Goal: Information Seeking & Learning: Learn about a topic

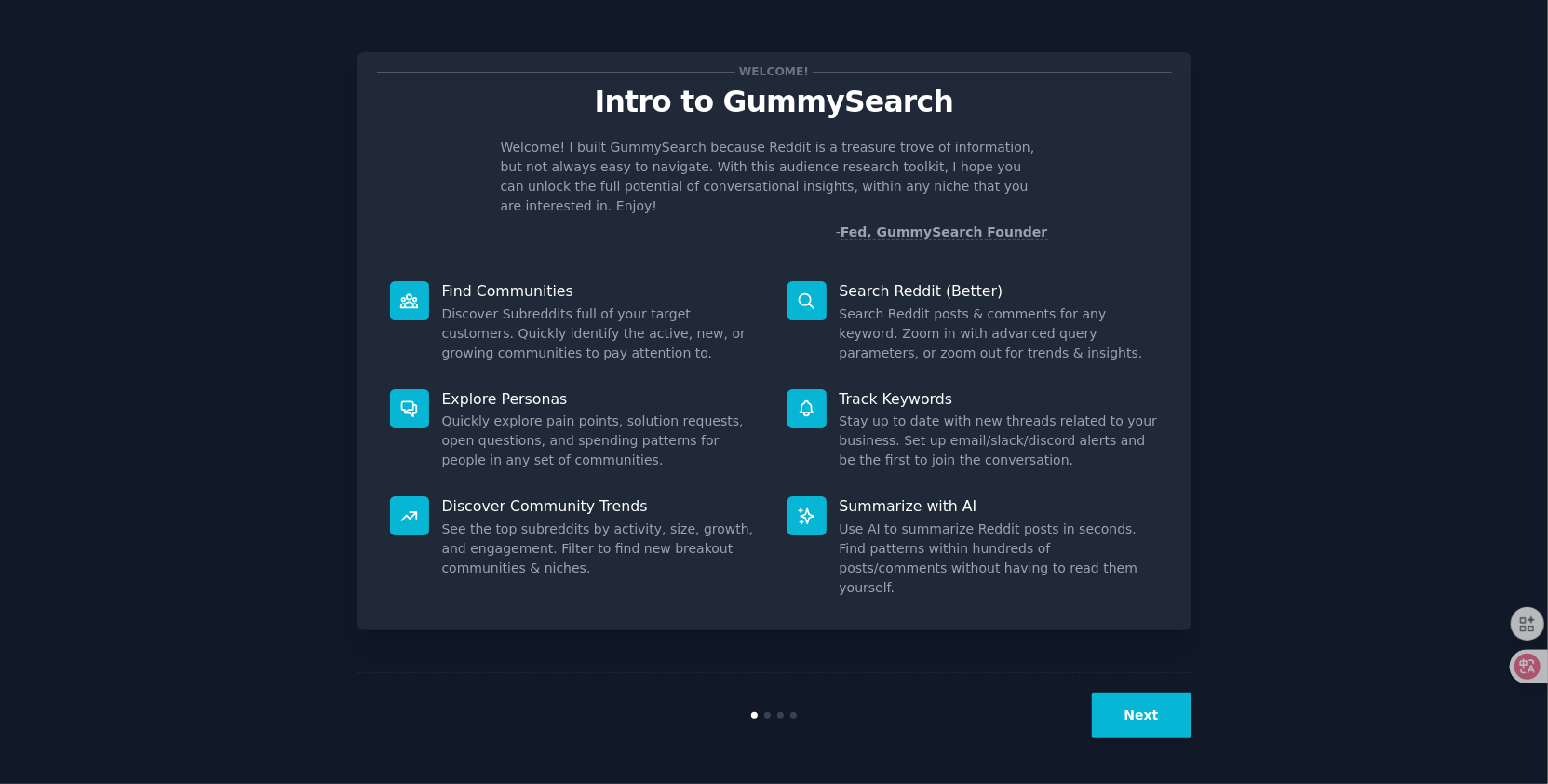
click at [1145, 716] on button "Next" at bounding box center [1142, 715] width 100 height 46
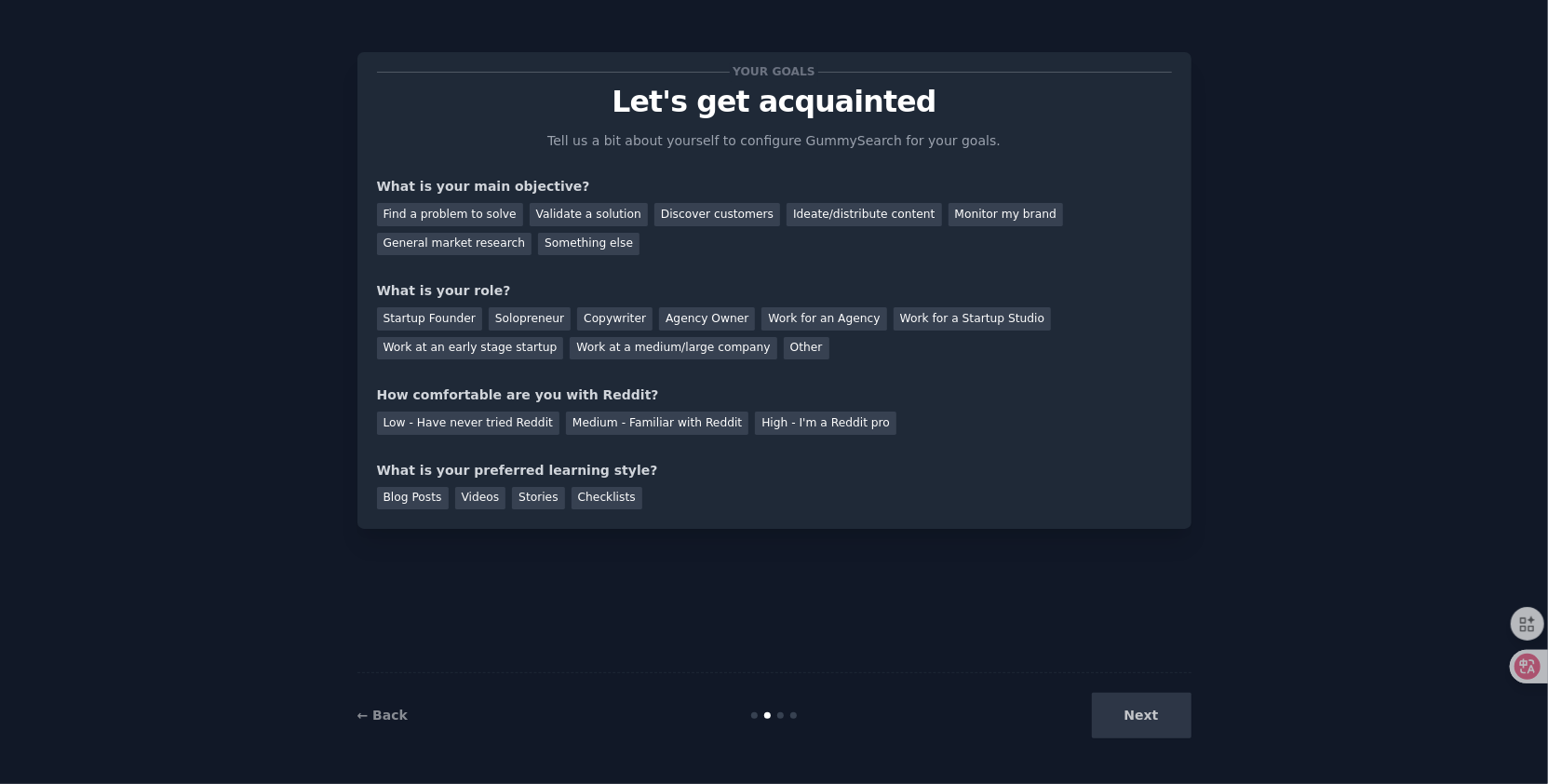
click at [1142, 715] on div "Next" at bounding box center [1053, 715] width 278 height 46
click at [475, 217] on div "Find a problem to solve" at bounding box center [449, 214] width 146 height 23
click at [1136, 734] on div "Next" at bounding box center [1053, 715] width 278 height 46
click at [1136, 724] on div "Next" at bounding box center [1053, 715] width 278 height 46
click at [784, 350] on div "Other" at bounding box center [807, 348] width 46 height 23
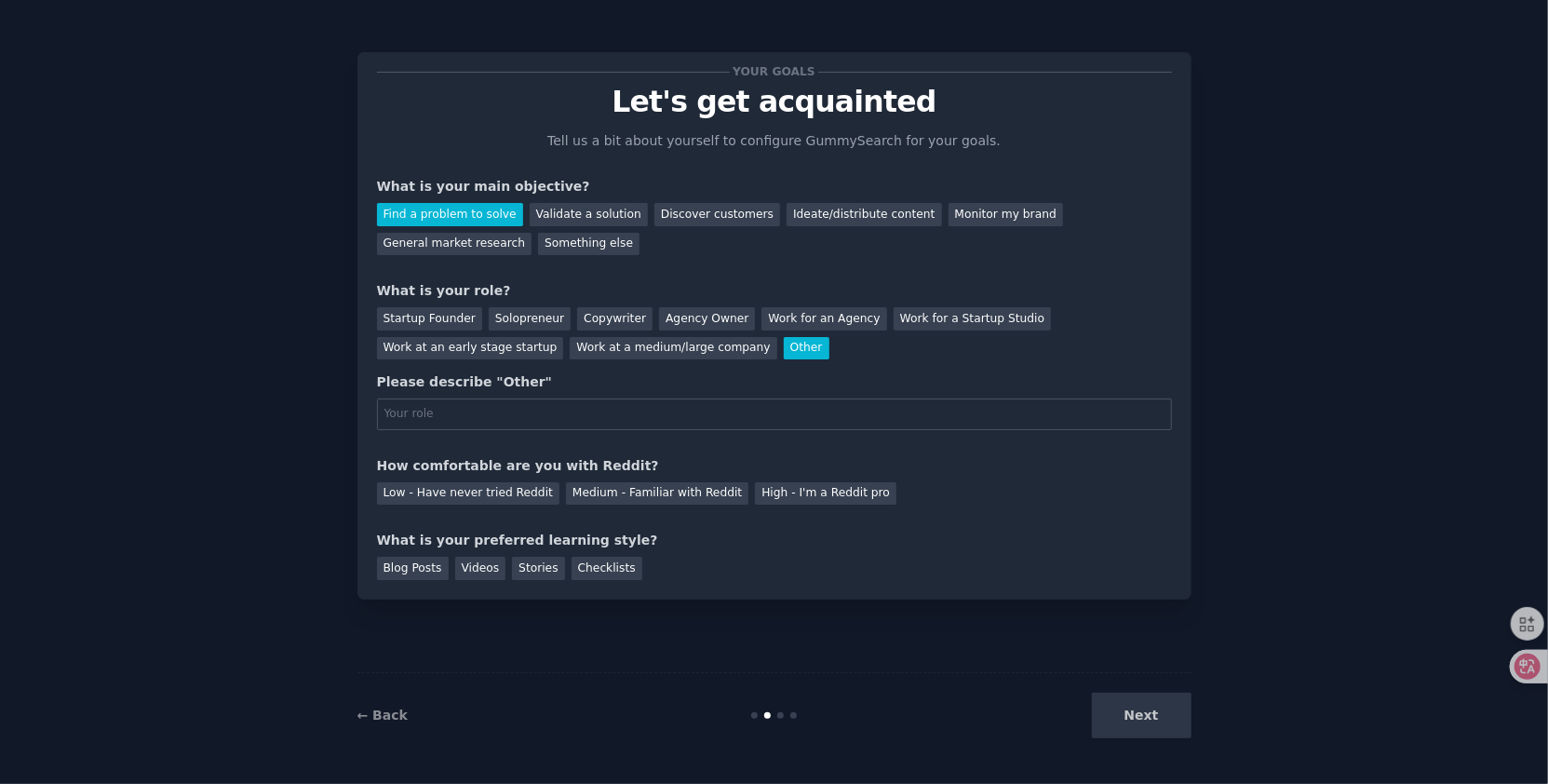
click at [1141, 726] on div "Next" at bounding box center [1053, 715] width 278 height 46
click at [1140, 723] on div "Next" at bounding box center [1053, 715] width 278 height 46
click at [1140, 722] on div "Next" at bounding box center [1053, 715] width 278 height 46
click at [453, 501] on div "Low - Have never tried Reddit" at bounding box center [468, 494] width 182 height 23
click at [413, 575] on div "Blog Posts" at bounding box center [412, 569] width 71 height 23
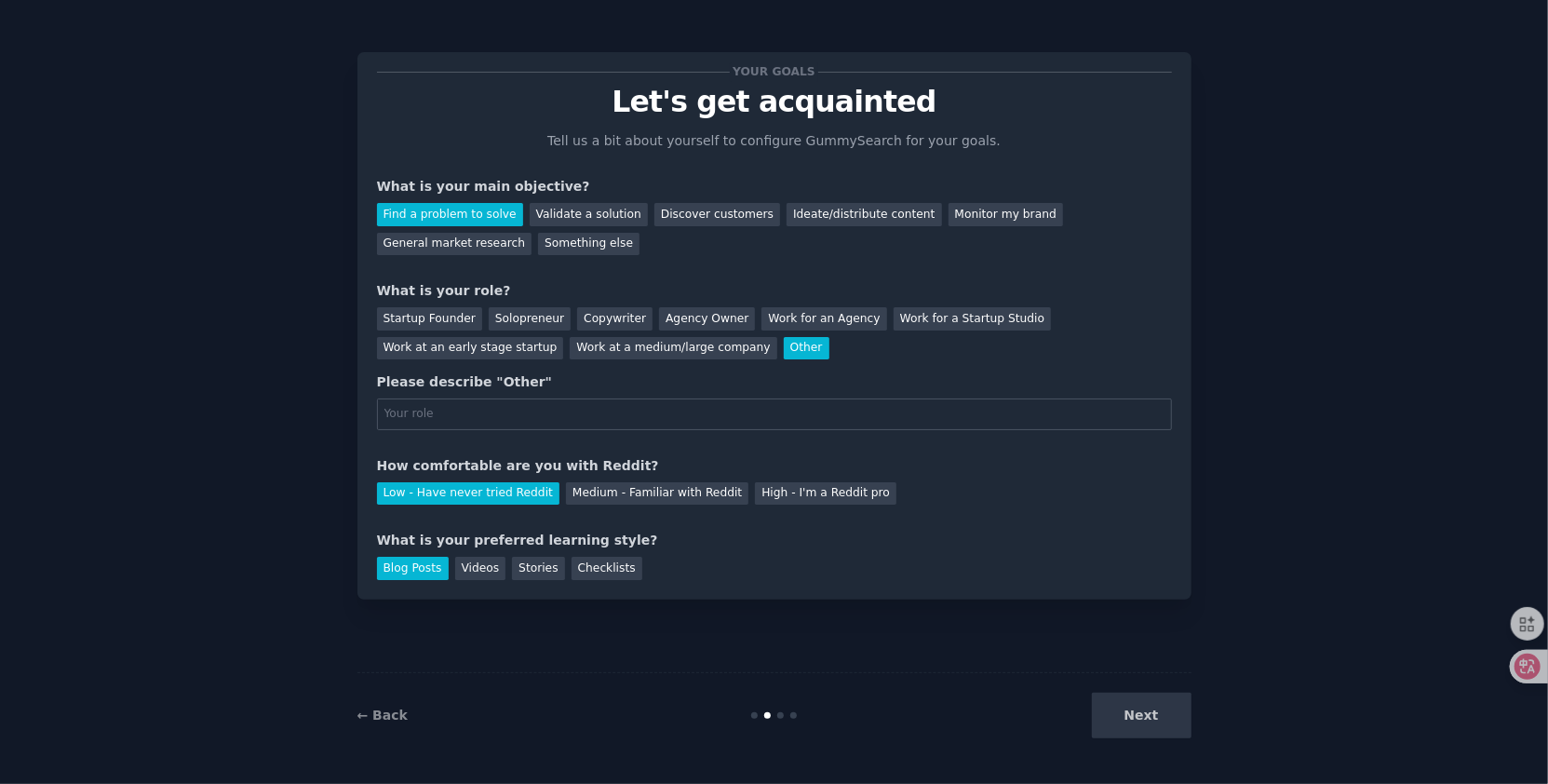
click at [1157, 718] on div "Next" at bounding box center [1053, 715] width 278 height 46
drag, startPoint x: 764, startPoint y: 601, endPoint x: 621, endPoint y: 599, distance: 143.0
click at [654, 599] on div "Your goals Let's get acquainted Tell us a bit about yourself to configure Gummy…" at bounding box center [774, 392] width 834 height 731
click at [637, 345] on div "Work at a medium/large company" at bounding box center [673, 348] width 207 height 23
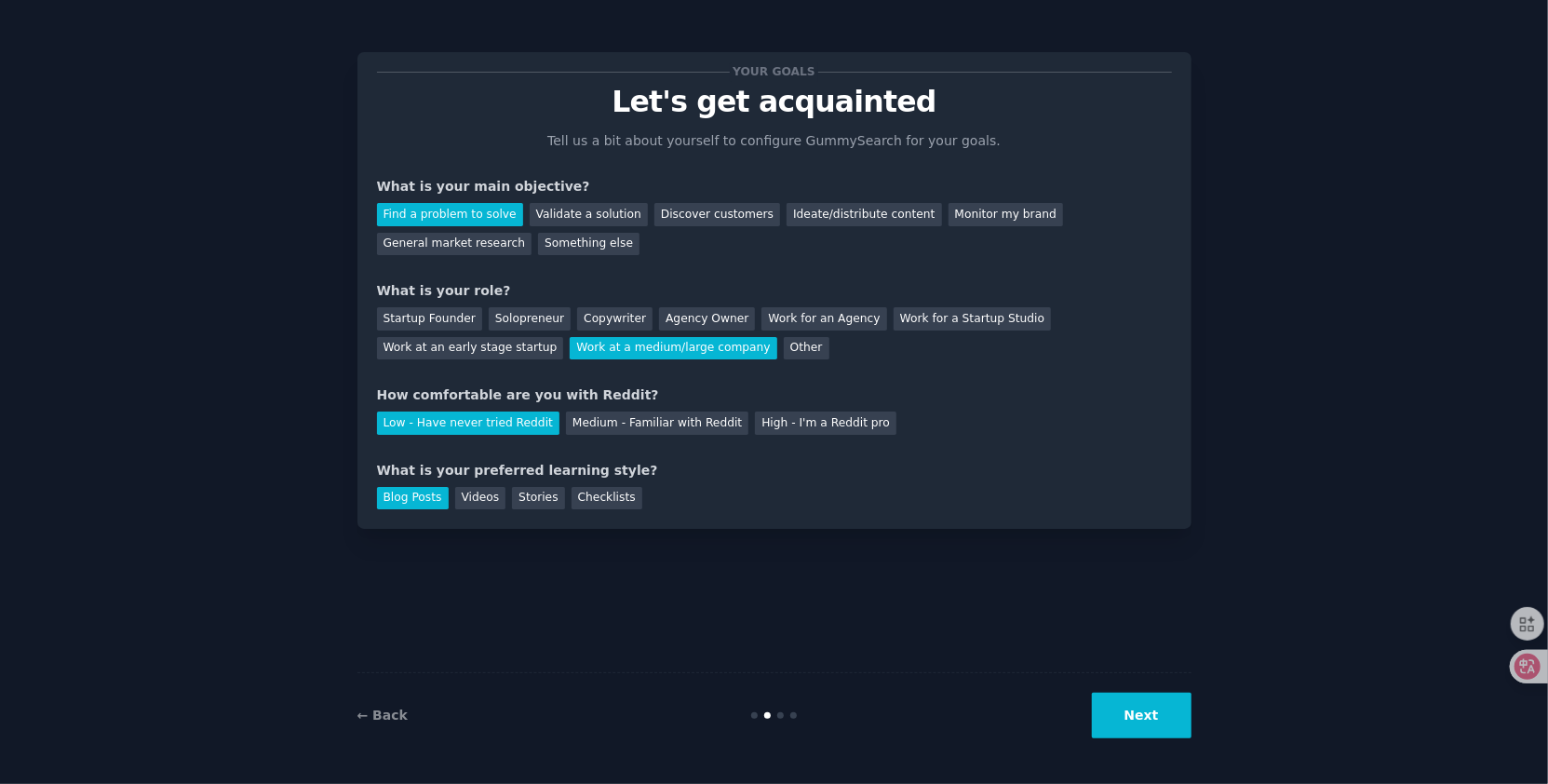
click at [1160, 692] on button "Next" at bounding box center [1142, 715] width 100 height 46
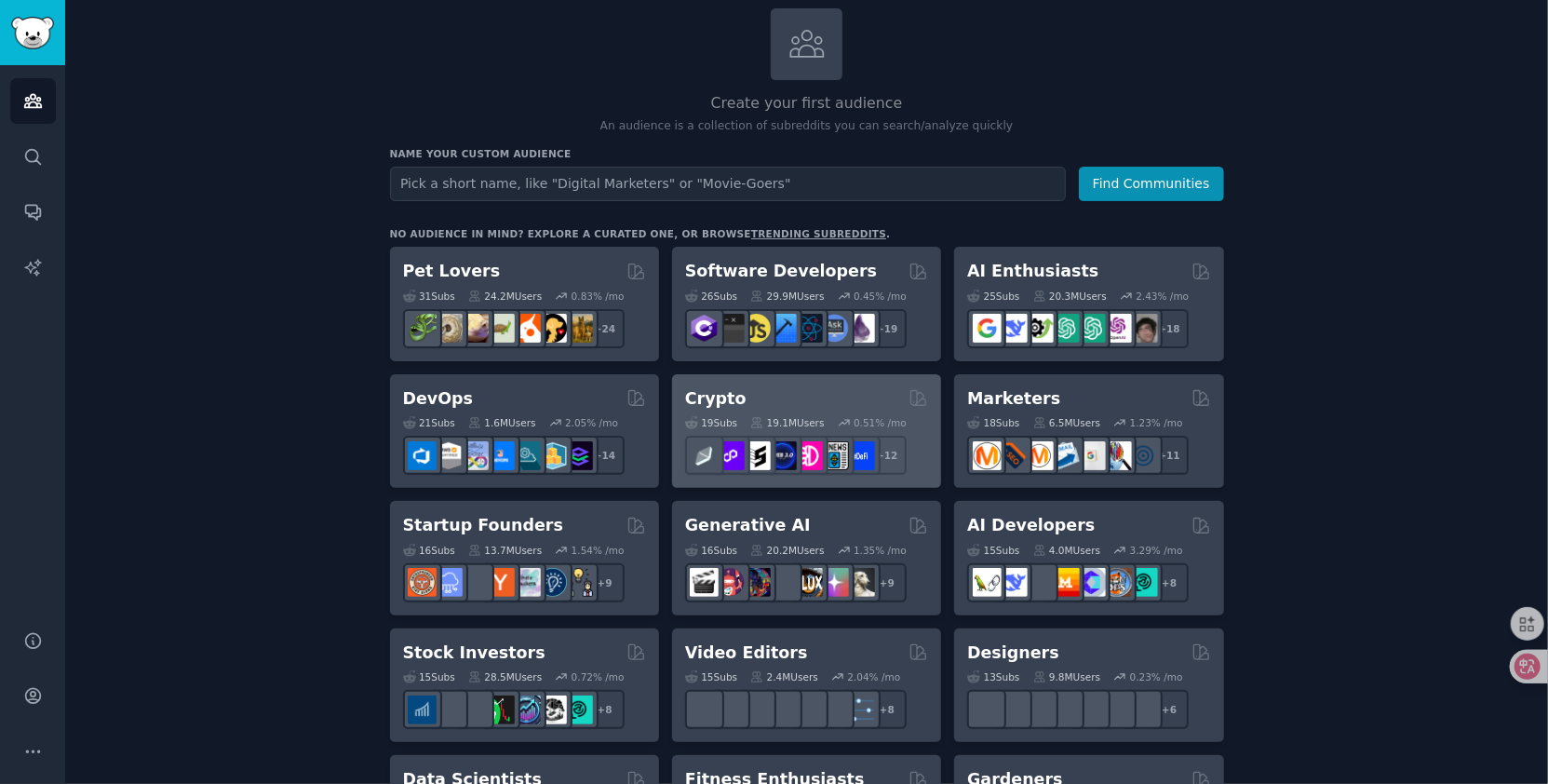
scroll to position [130, 0]
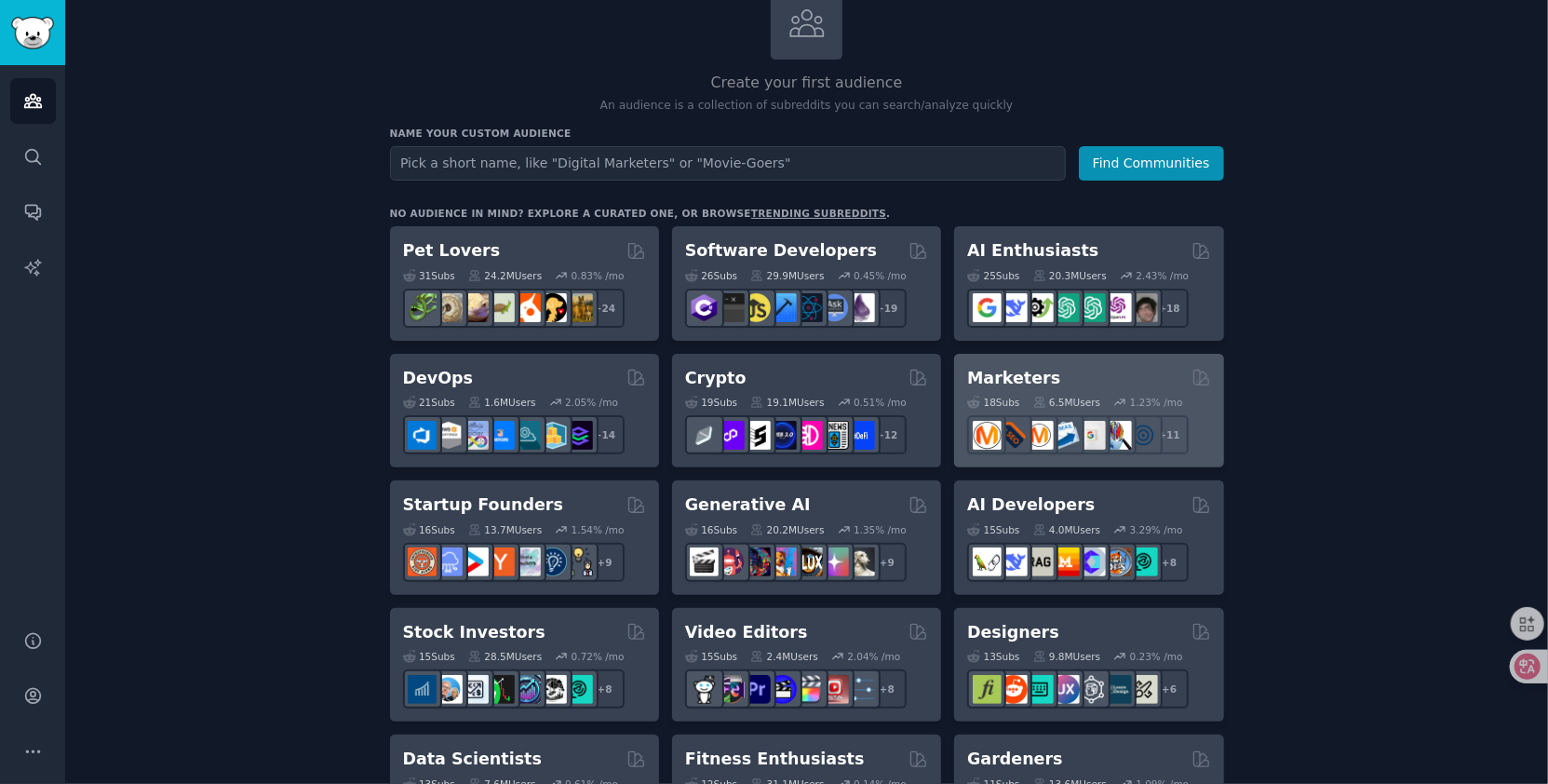
click at [1000, 367] on h2 "Marketers" at bounding box center [1013, 379] width 93 height 23
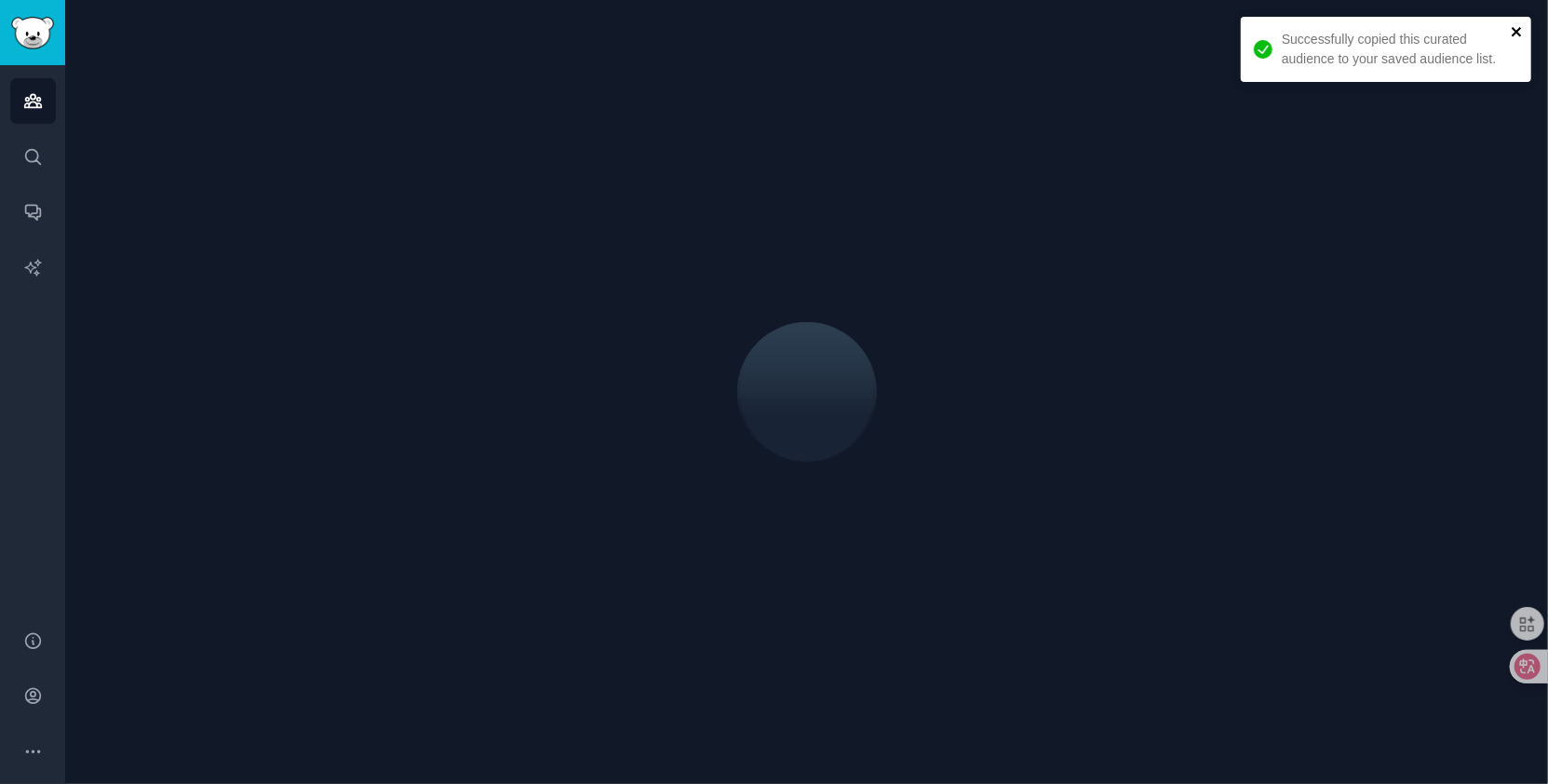
click at [1523, 25] on icon "close" at bounding box center [1517, 31] width 13 height 15
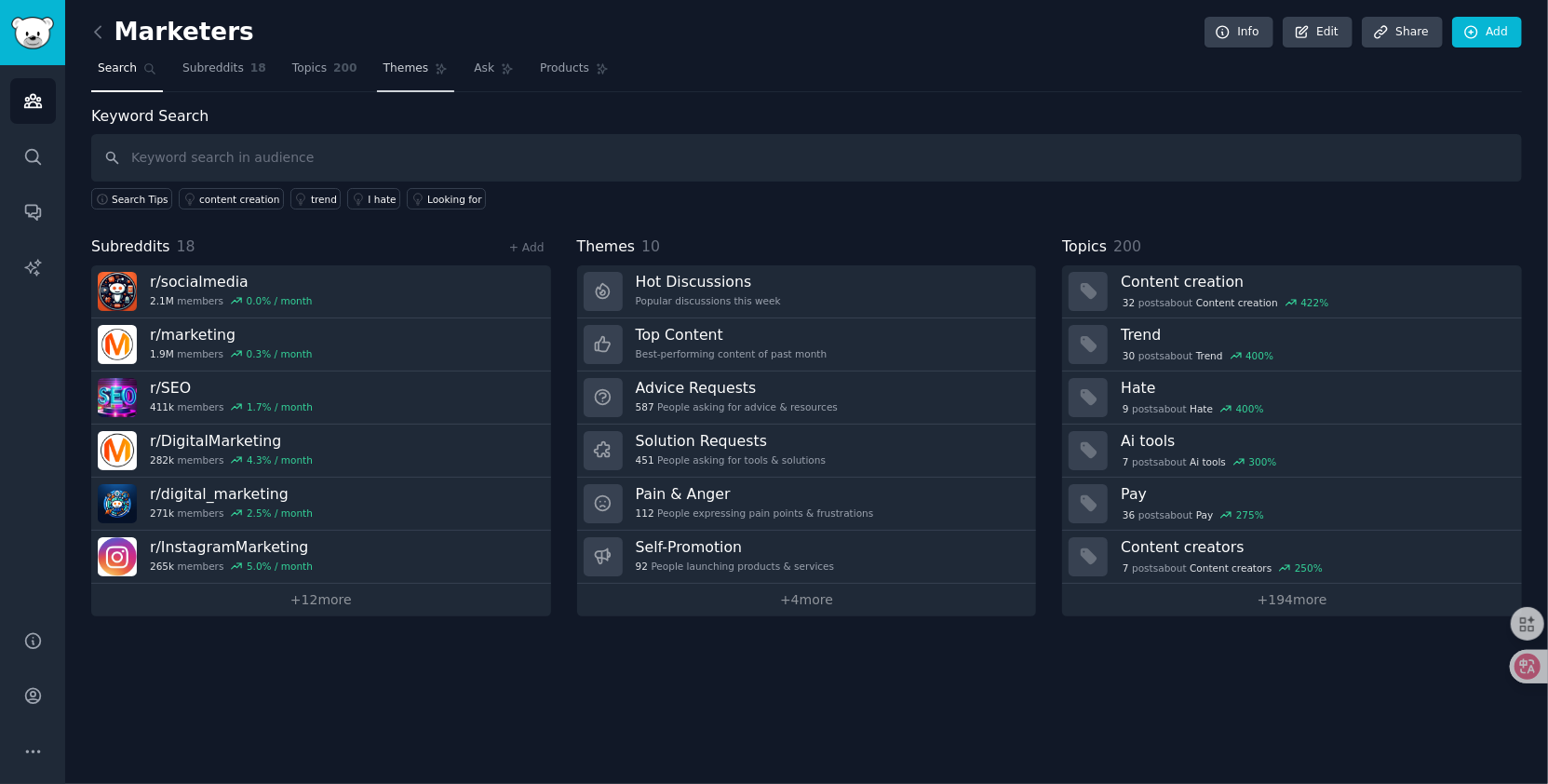
click at [377, 70] on link "Themes" at bounding box center [416, 72] width 78 height 38
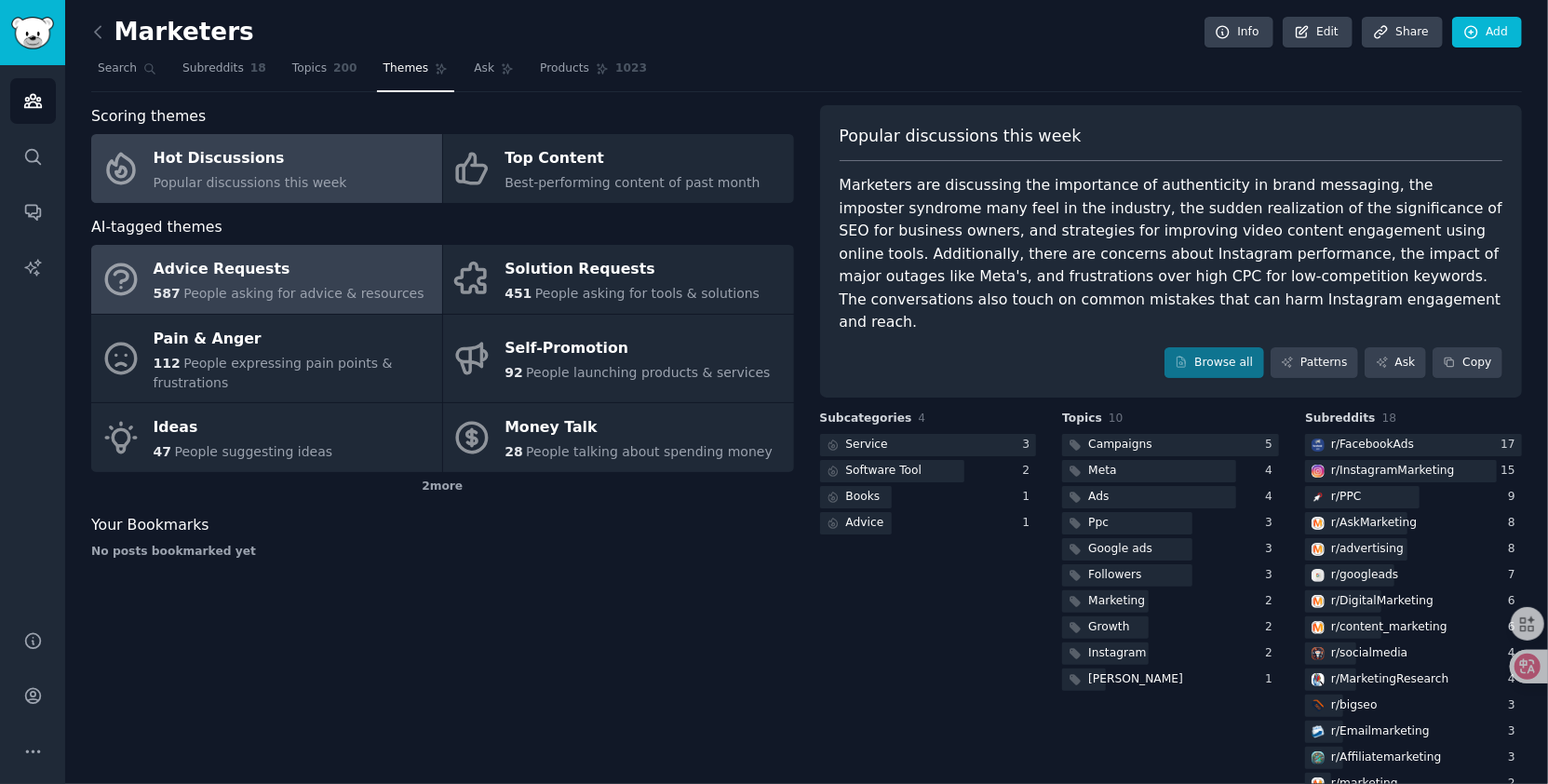
click at [260, 274] on div "Advice Requests" at bounding box center [289, 270] width 271 height 29
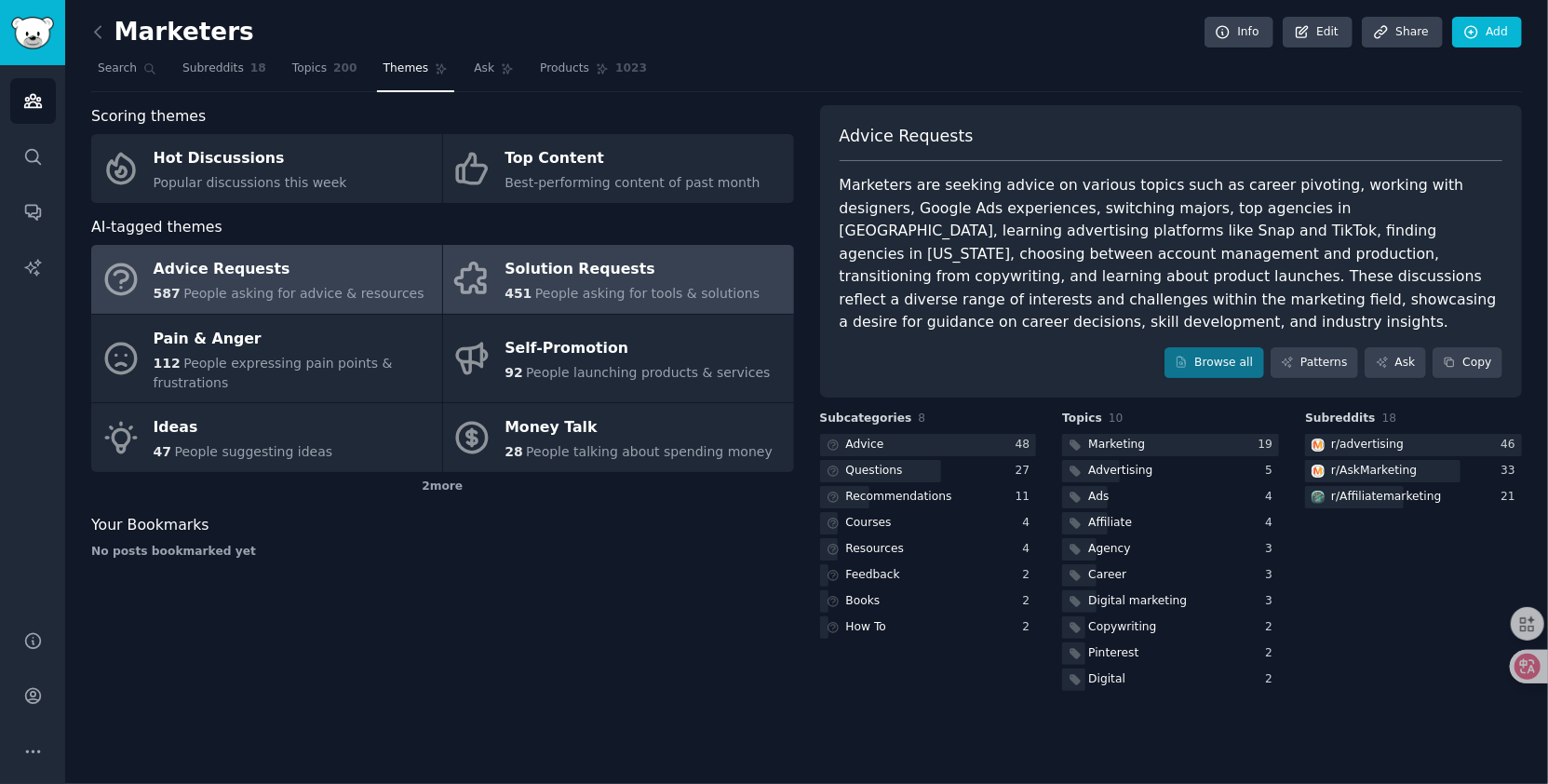
click at [569, 265] on div "Solution Requests" at bounding box center [632, 270] width 256 height 29
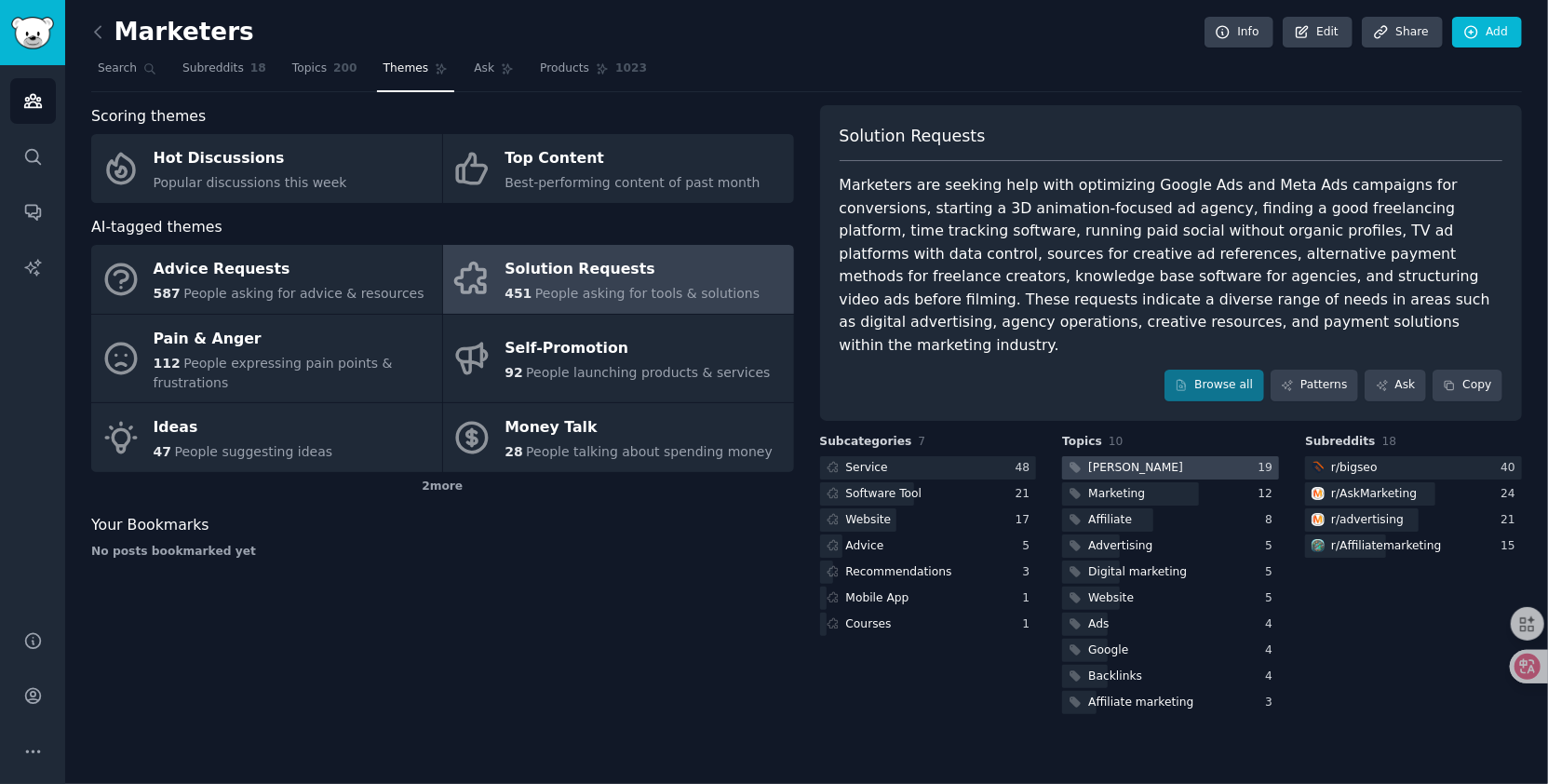
click at [1111, 456] on div "Seo" at bounding box center [1124, 468] width 123 height 23
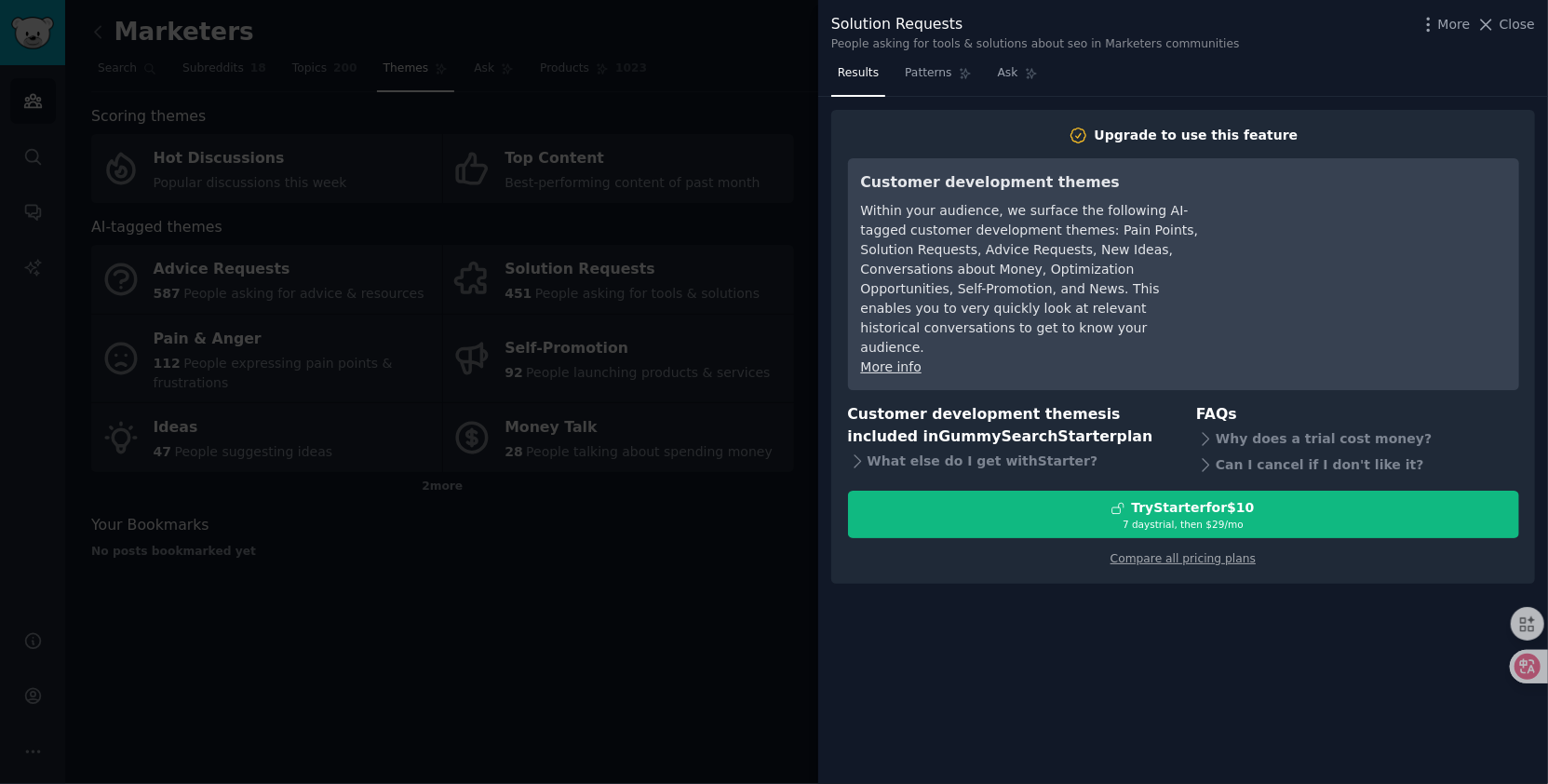
click at [690, 57] on div at bounding box center [774, 392] width 1548 height 784
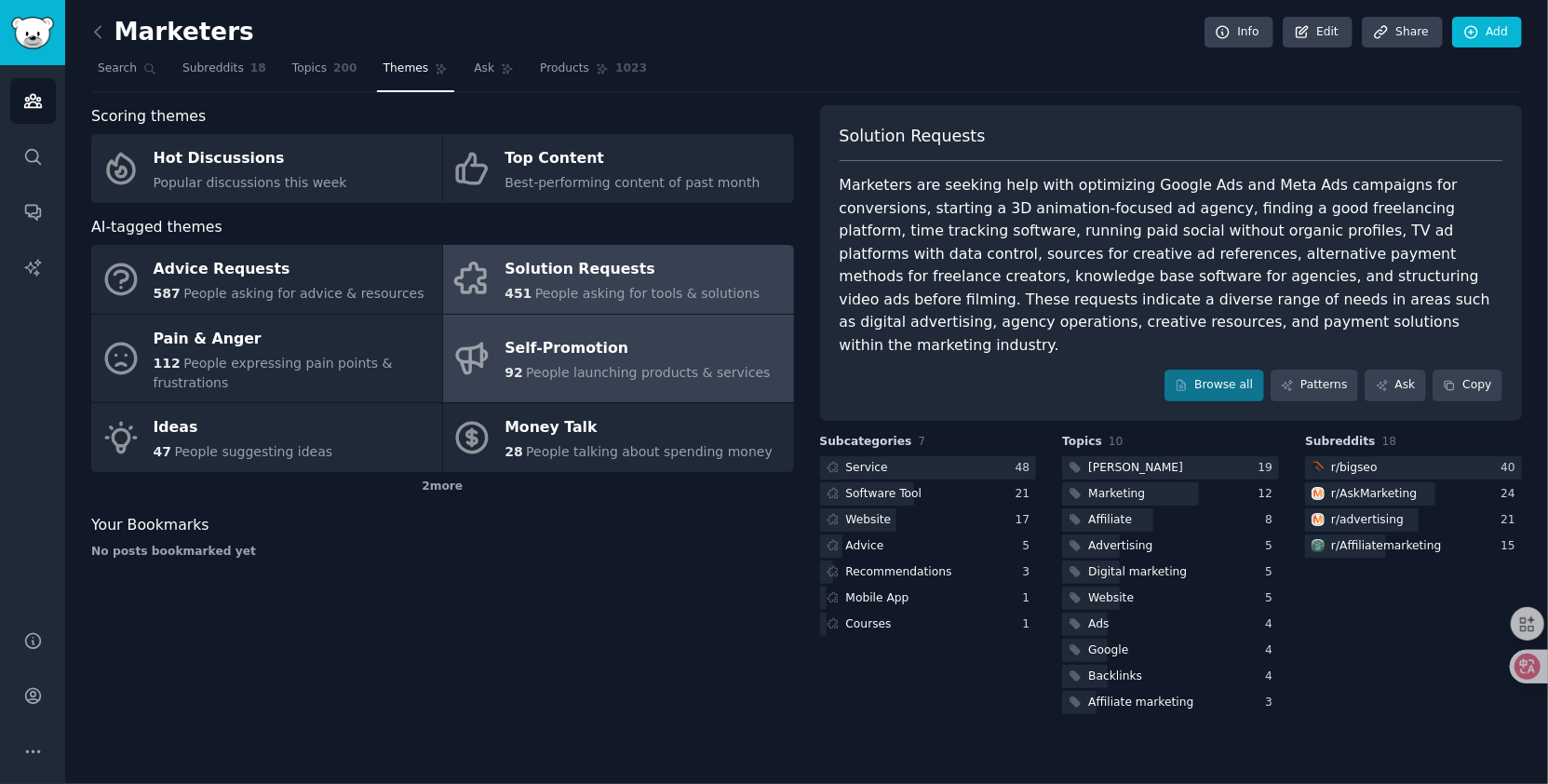
click at [626, 351] on div "Self-Promotion" at bounding box center [636, 348] width 265 height 29
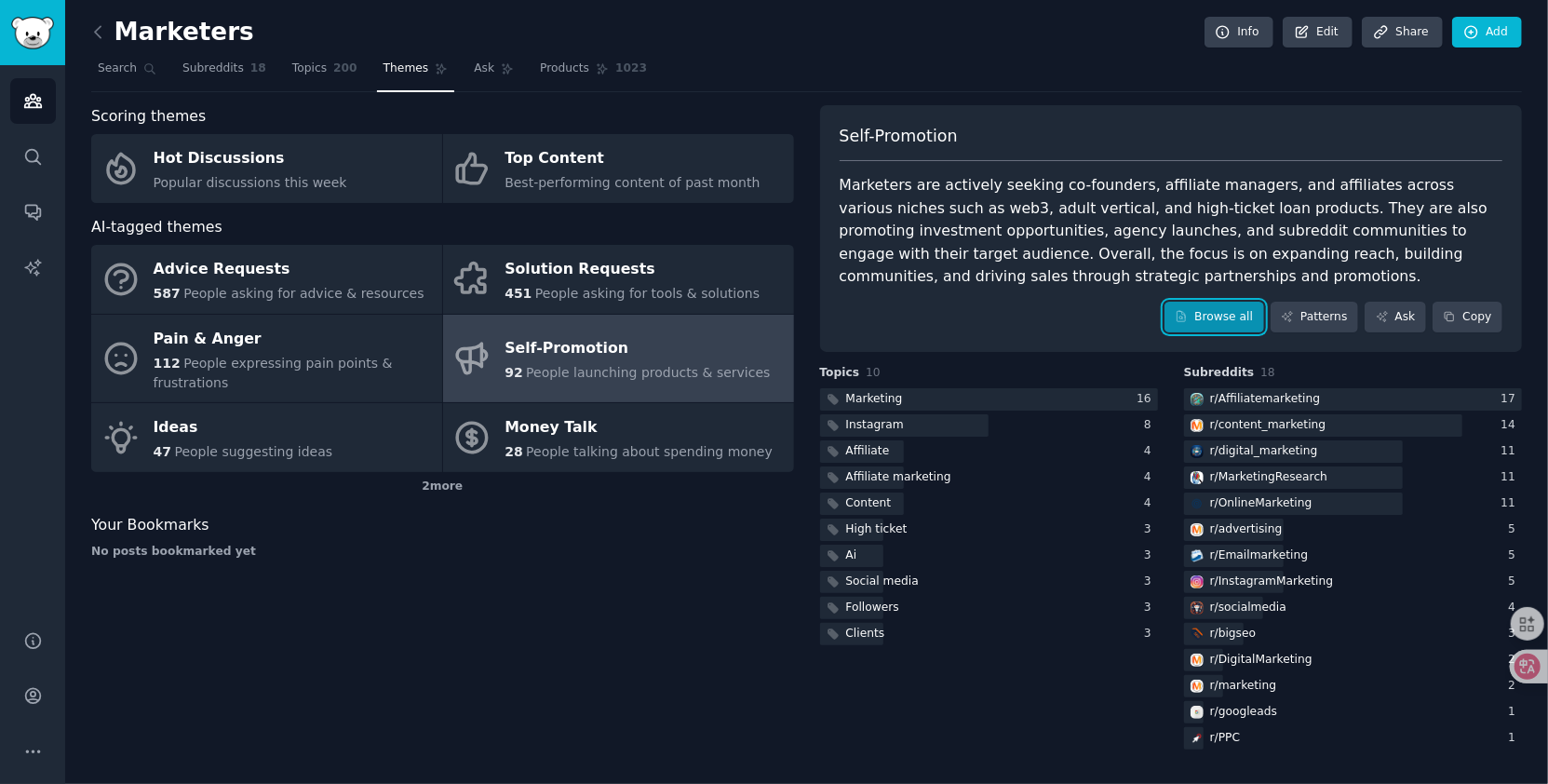
click at [1230, 306] on link "Browse all" at bounding box center [1214, 317] width 100 height 31
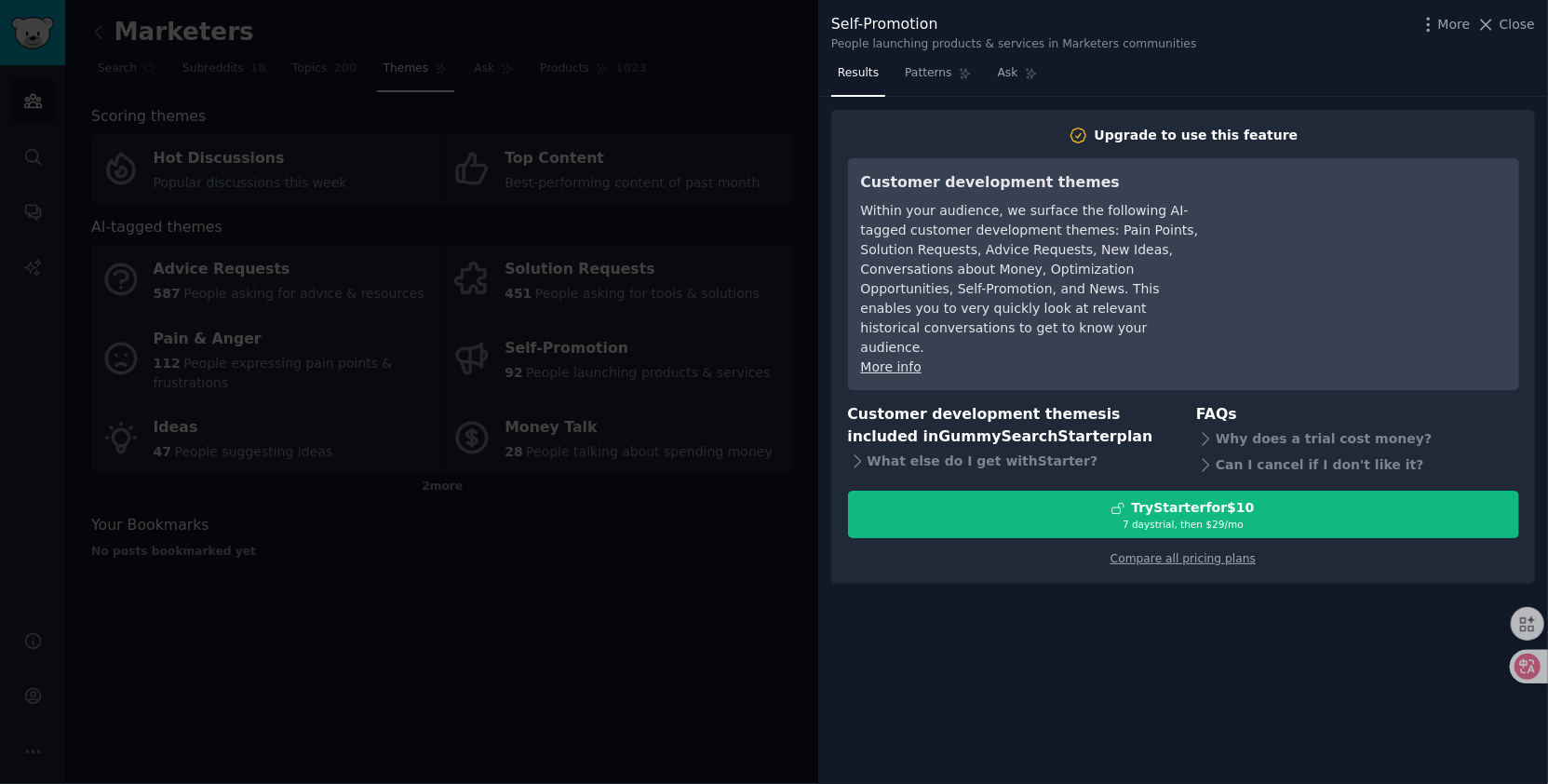
click at [600, 685] on div at bounding box center [774, 392] width 1548 height 784
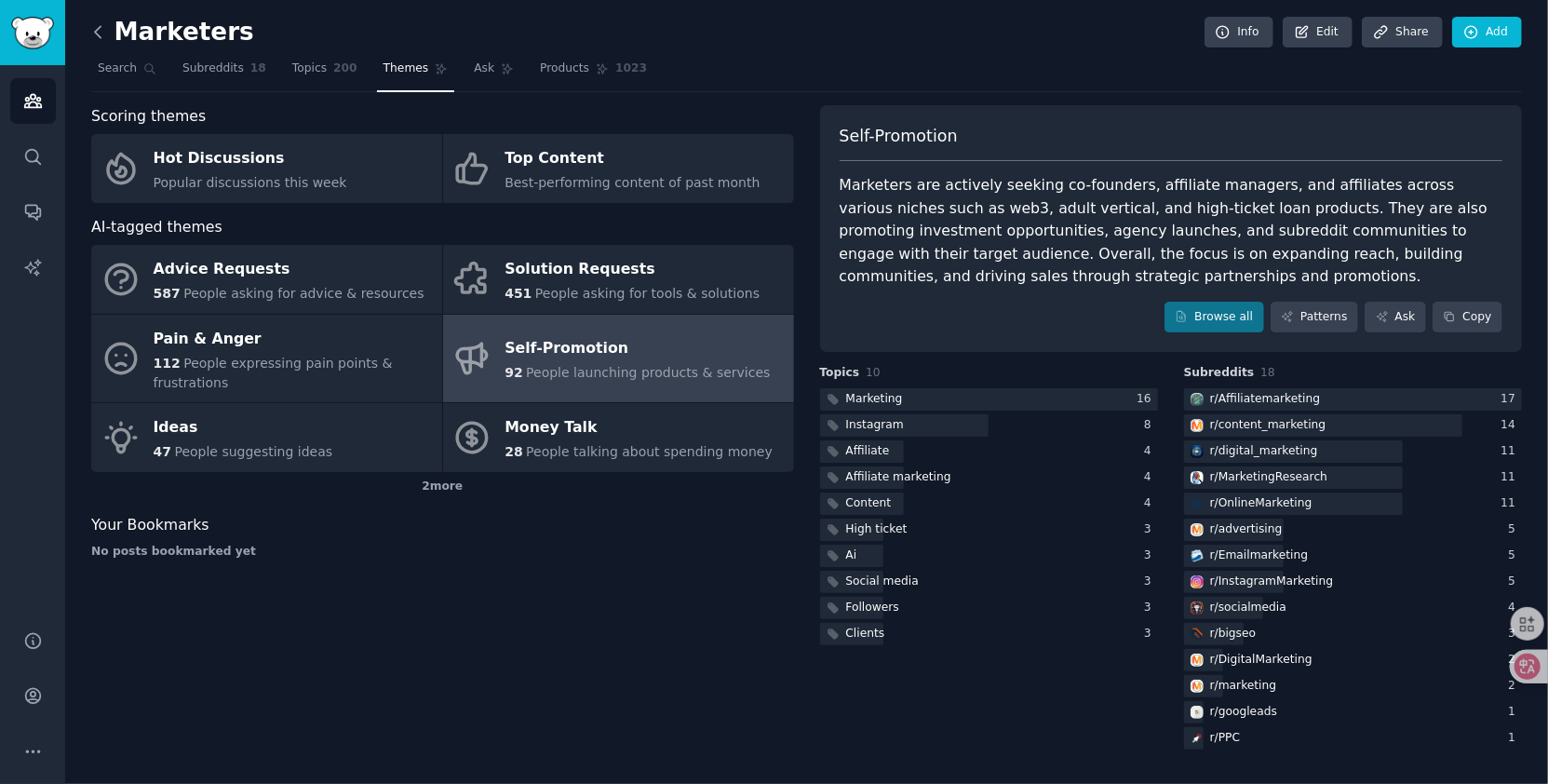
click at [96, 30] on icon at bounding box center [98, 32] width 20 height 20
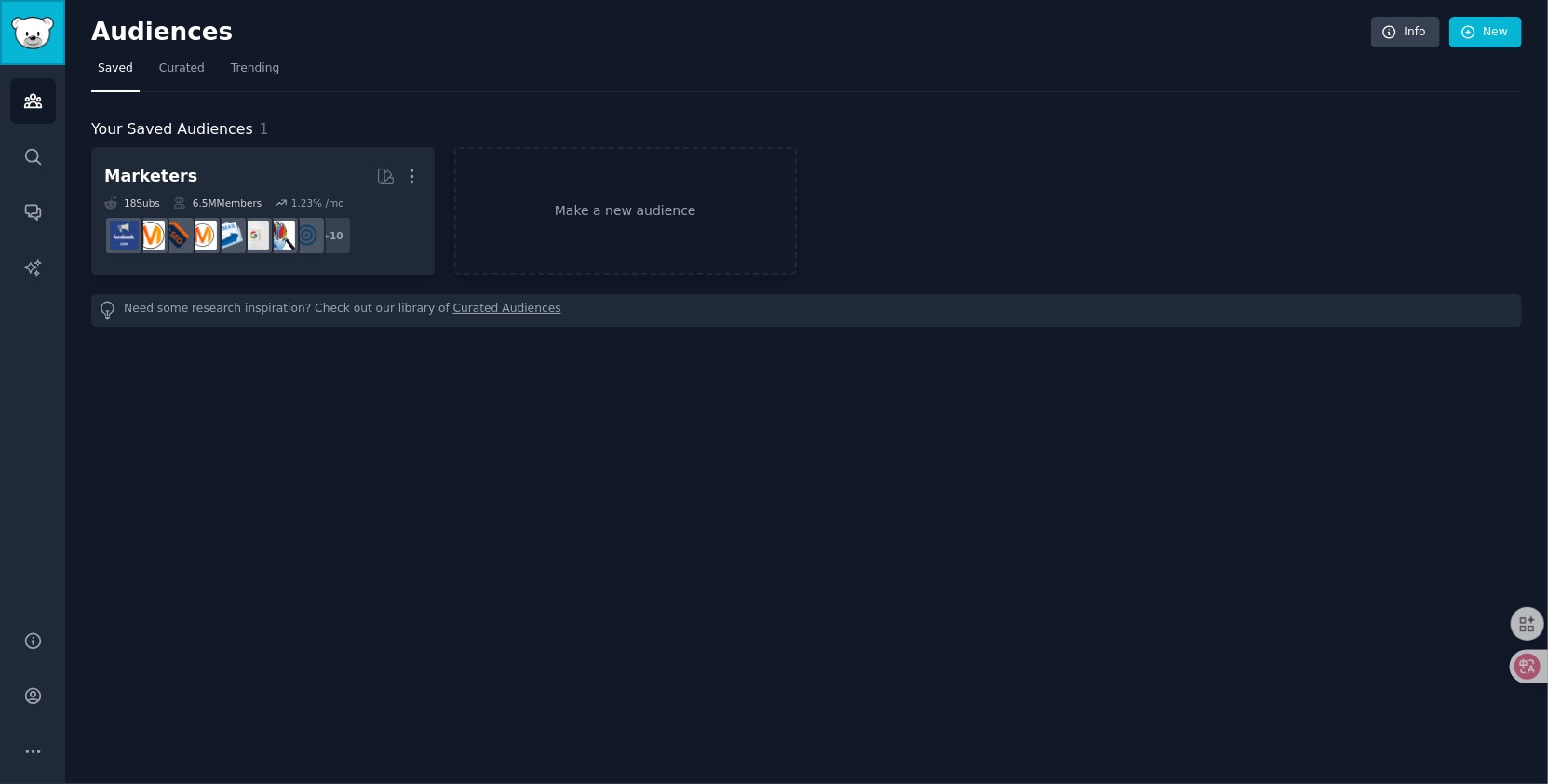
click at [40, 46] on img "Sidebar" at bounding box center [32, 32] width 43 height 32
click at [28, 23] on img "Sidebar" at bounding box center [32, 32] width 43 height 32
click at [40, 100] on icon "Sidebar" at bounding box center [33, 101] width 20 height 20
click at [32, 99] on icon "Sidebar" at bounding box center [32, 101] width 17 height 13
click at [201, 66] on link "Curated" at bounding box center [182, 72] width 59 height 38
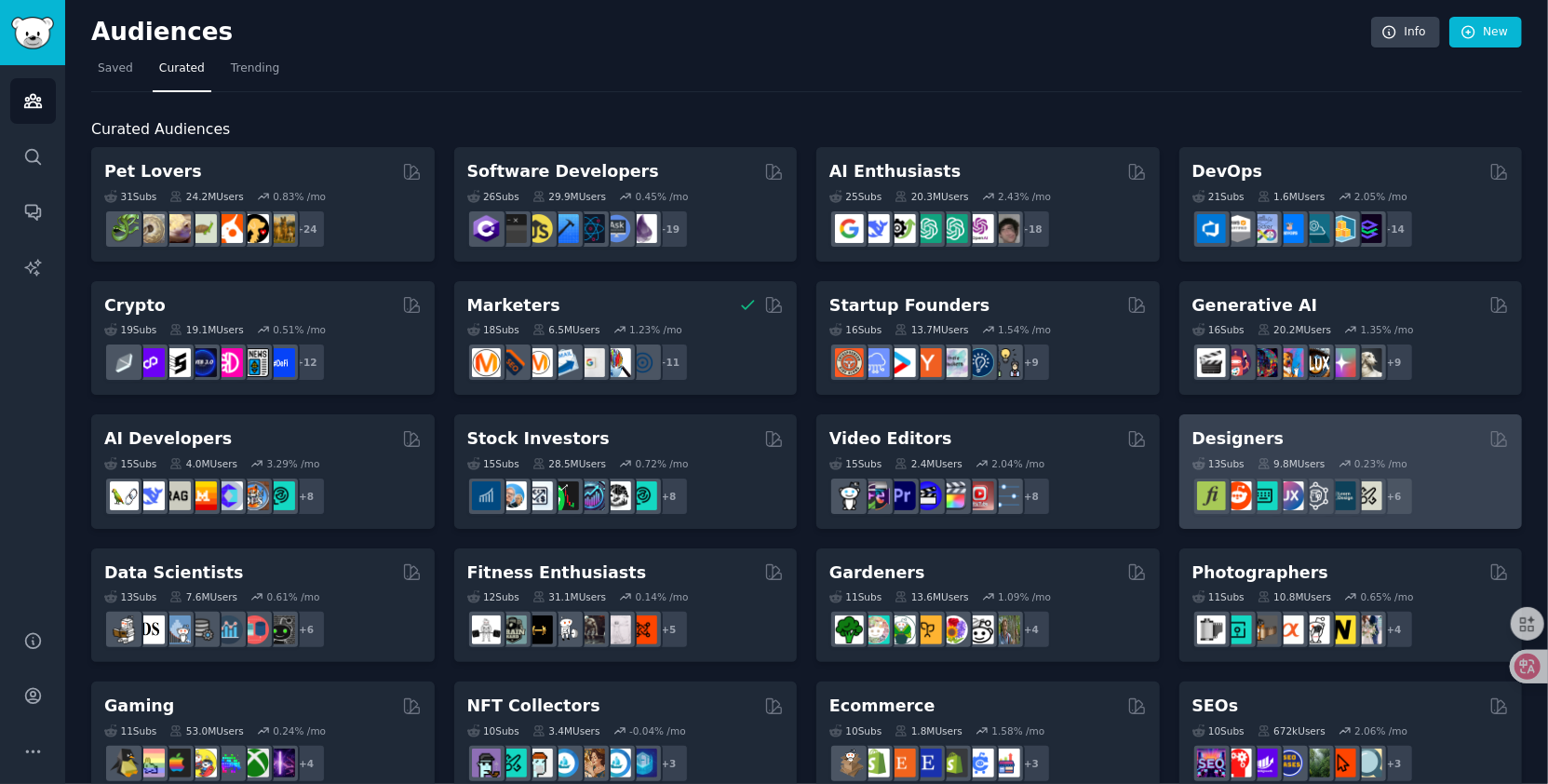
click at [1211, 433] on h2 "Designers" at bounding box center [1239, 438] width 92 height 23
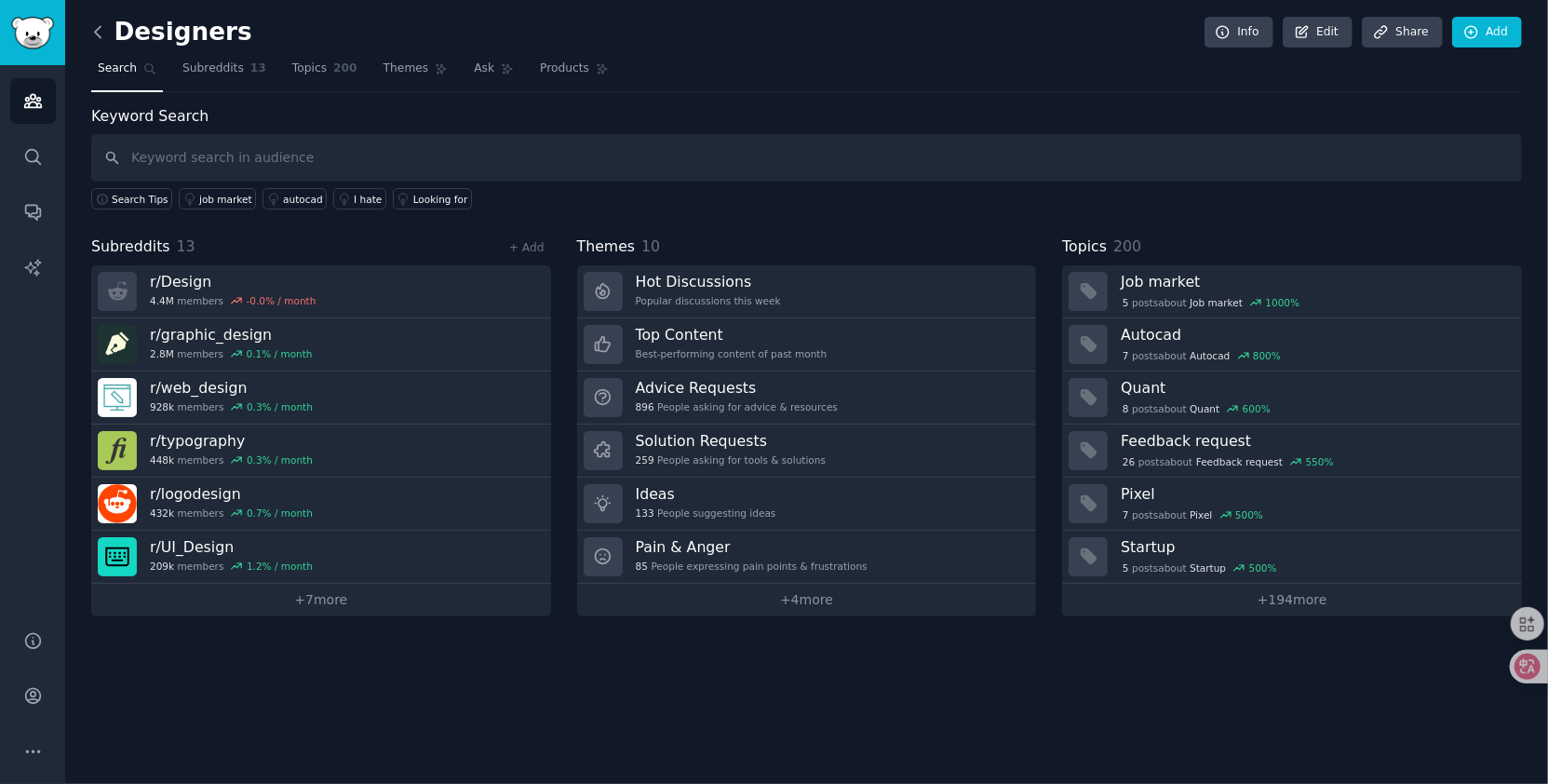
click at [97, 28] on icon at bounding box center [98, 32] width 20 height 20
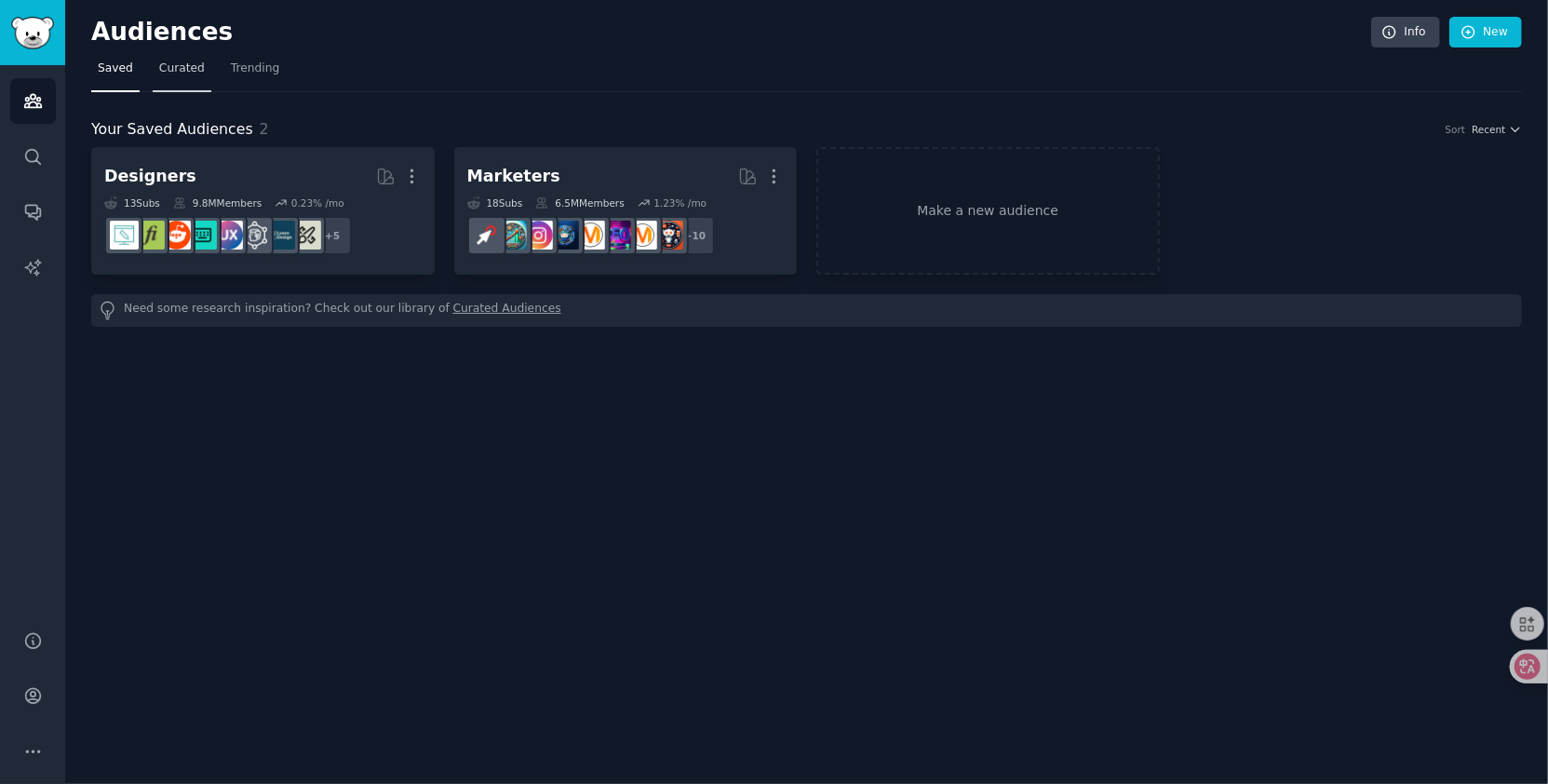
click at [178, 73] on span "Curated" at bounding box center [182, 69] width 46 height 17
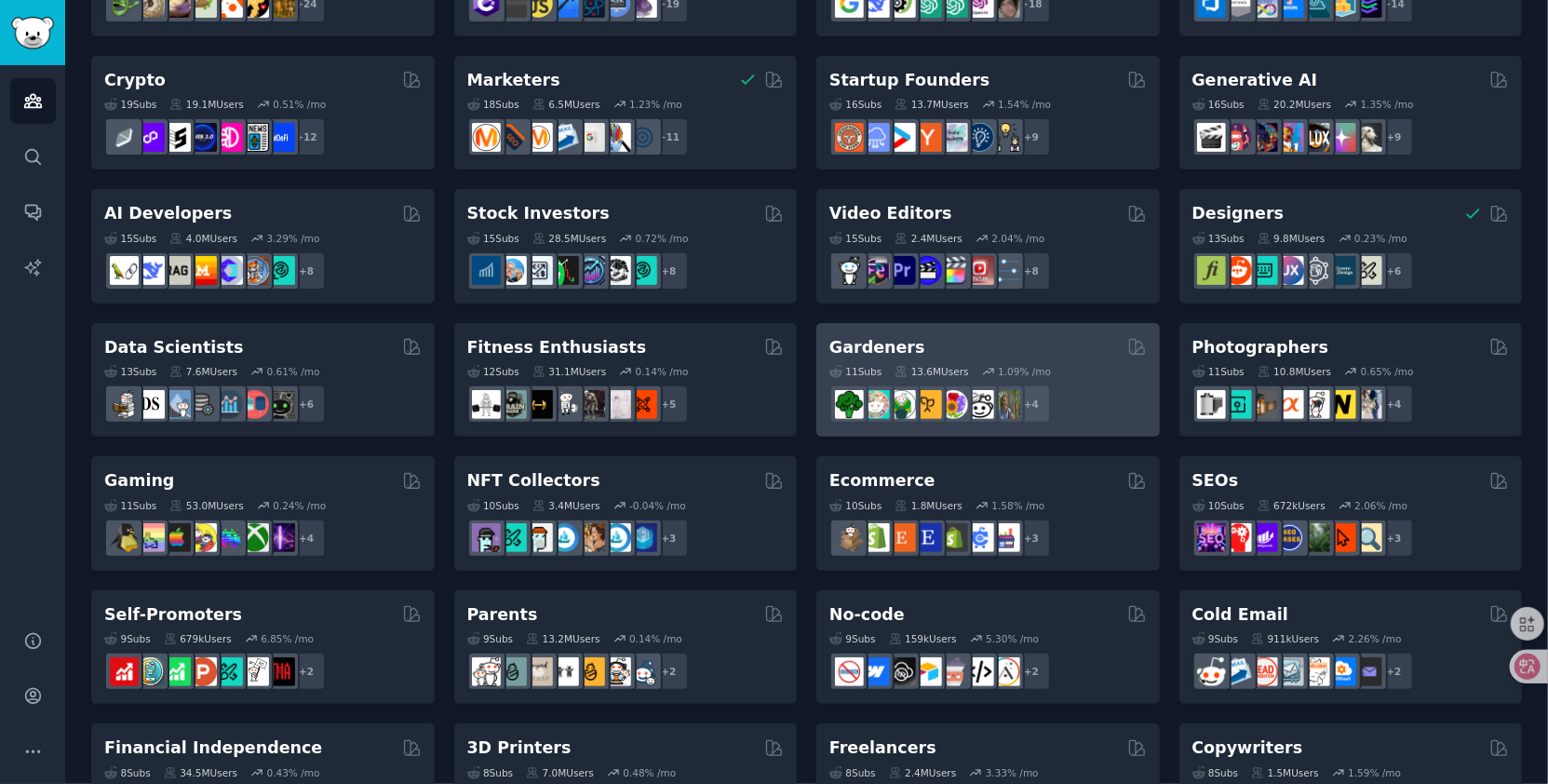
scroll to position [299, 0]
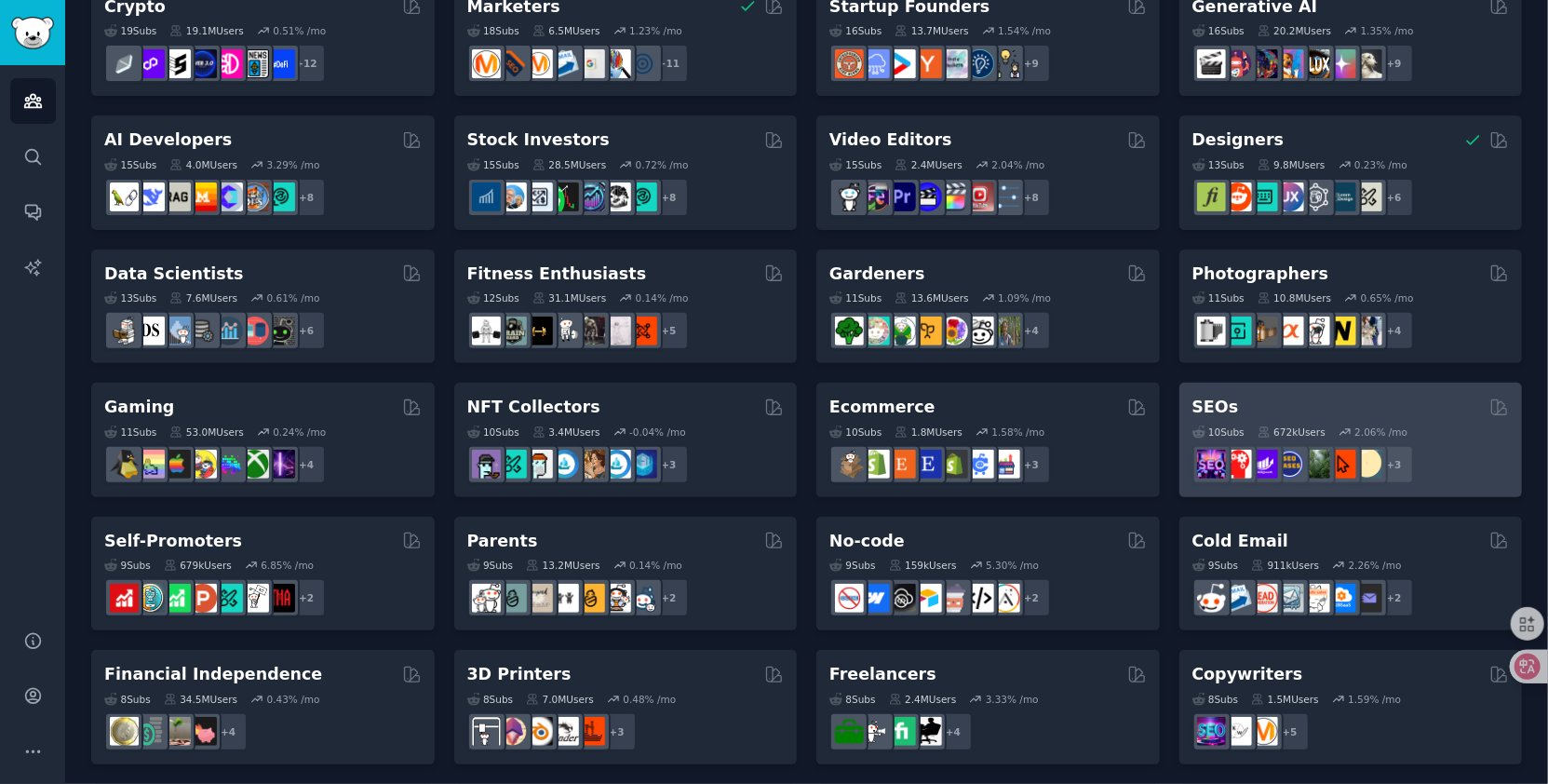
click at [1252, 412] on div "SEOs" at bounding box center [1351, 407] width 317 height 23
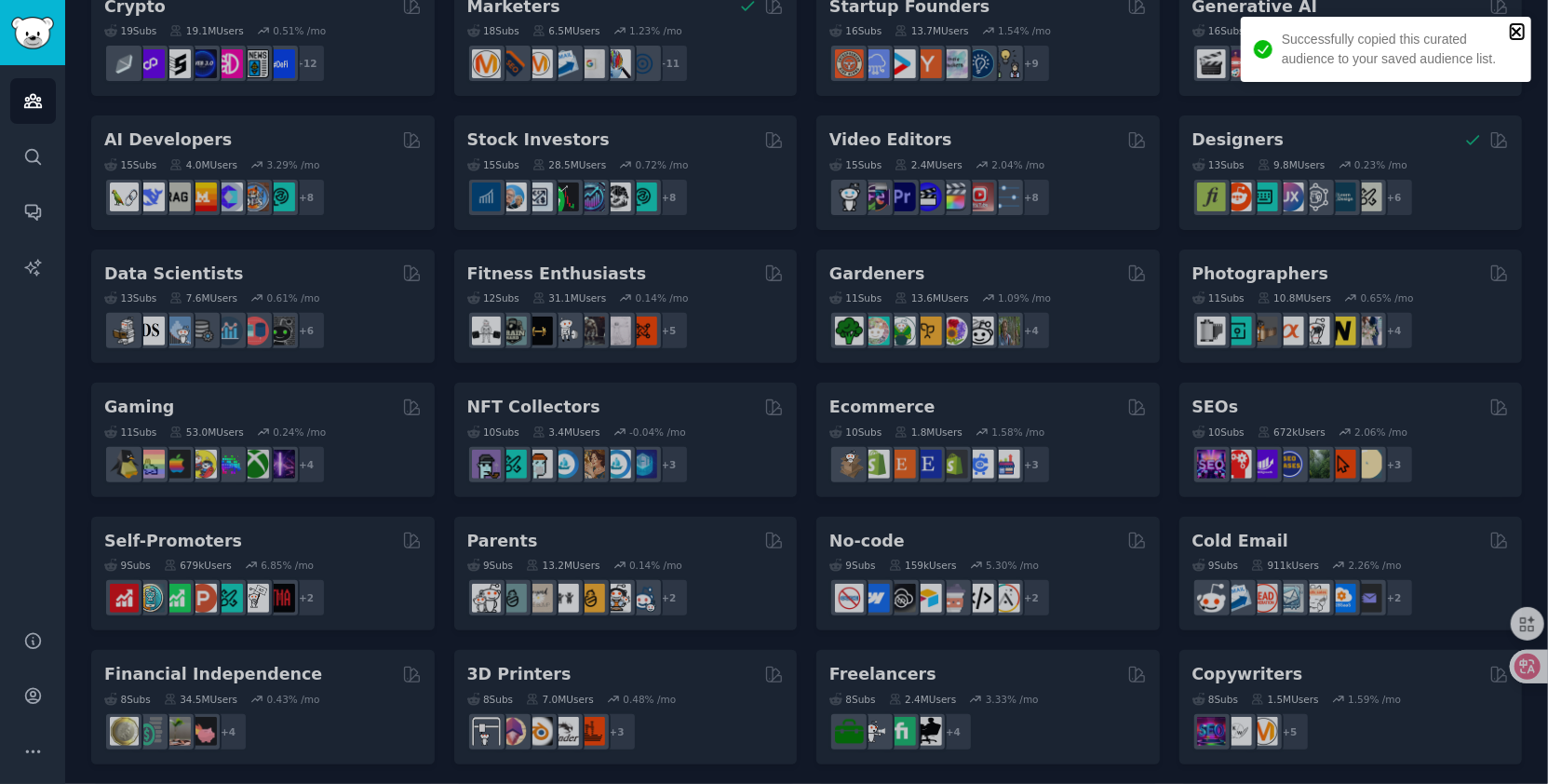
click at [1517, 27] on icon "close" at bounding box center [1517, 31] width 13 height 15
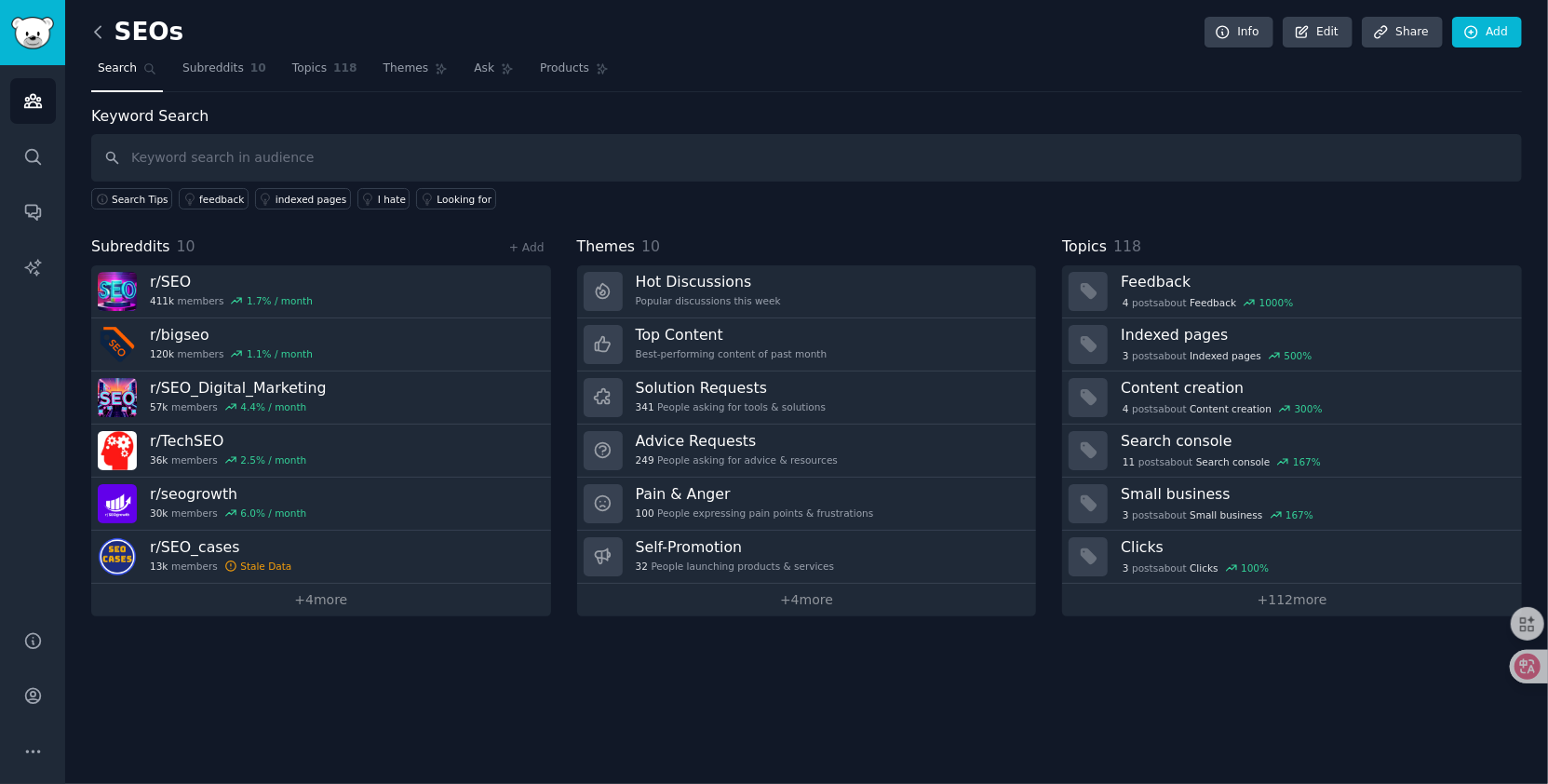
click at [103, 36] on icon at bounding box center [98, 32] width 20 height 20
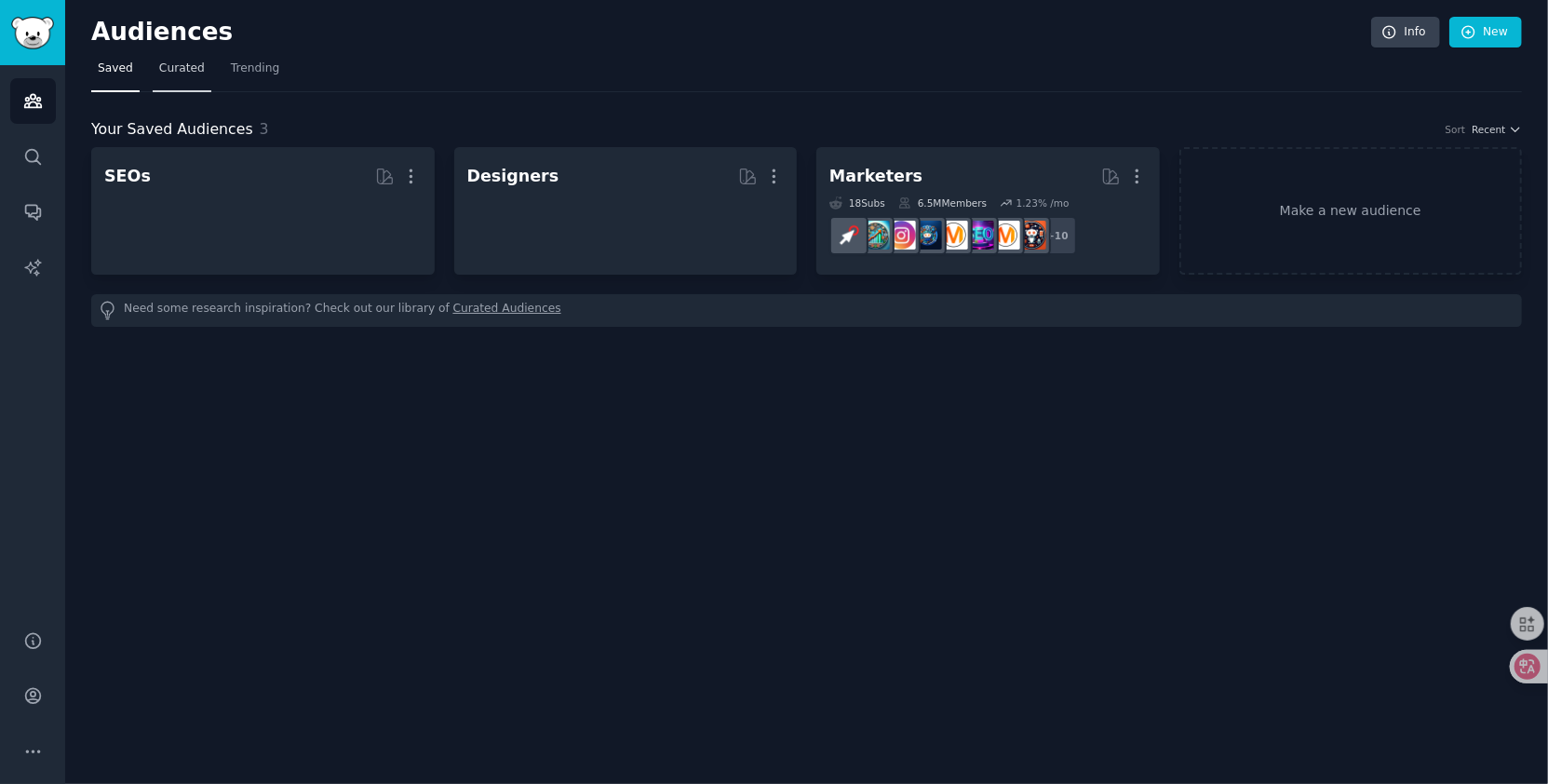
click at [191, 70] on span "Curated" at bounding box center [182, 69] width 46 height 17
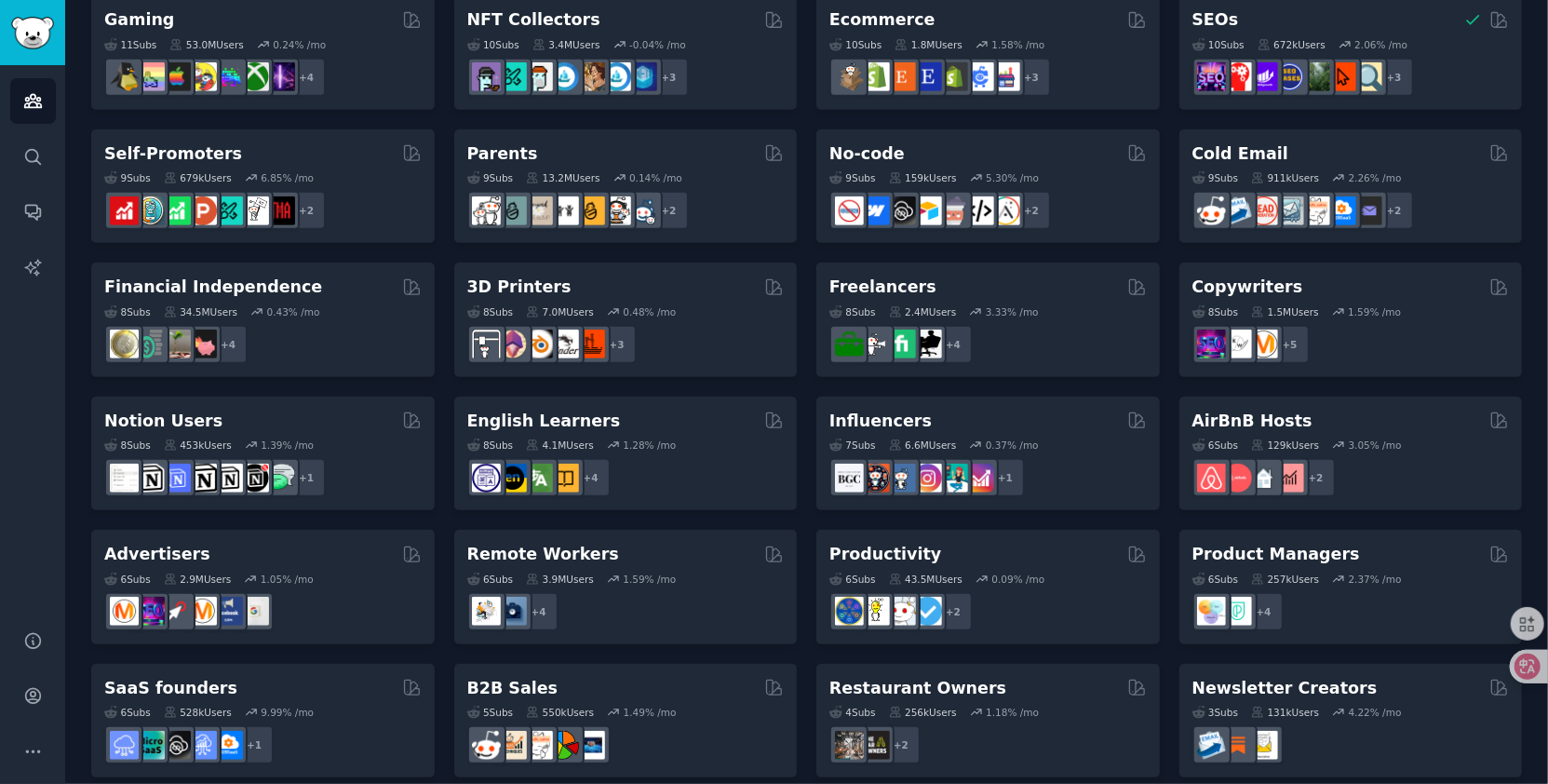
scroll to position [703, 0]
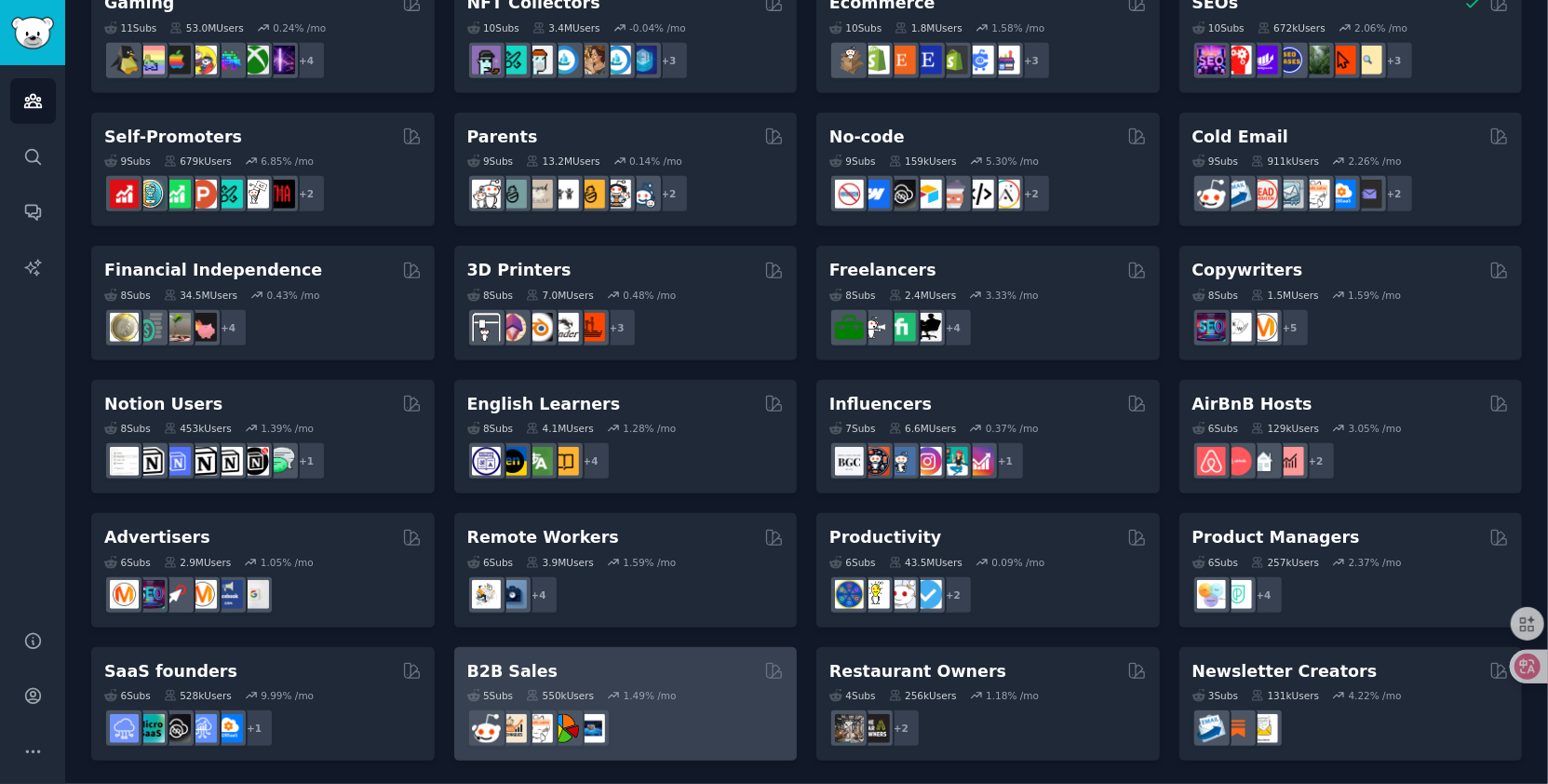
click at [479, 661] on h2 "B2B Sales" at bounding box center [512, 671] width 91 height 23
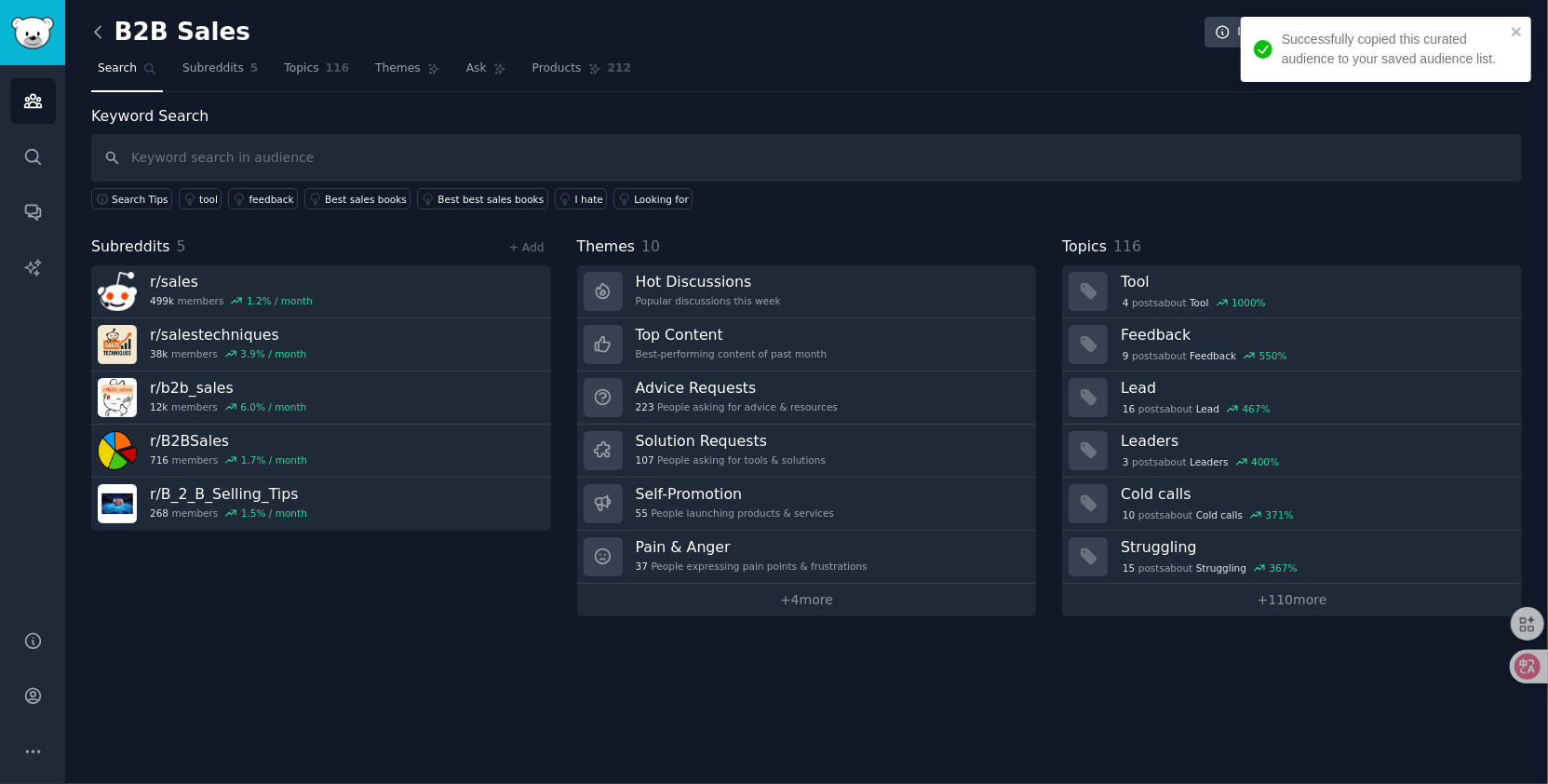
click at [100, 26] on icon at bounding box center [98, 31] width 6 height 11
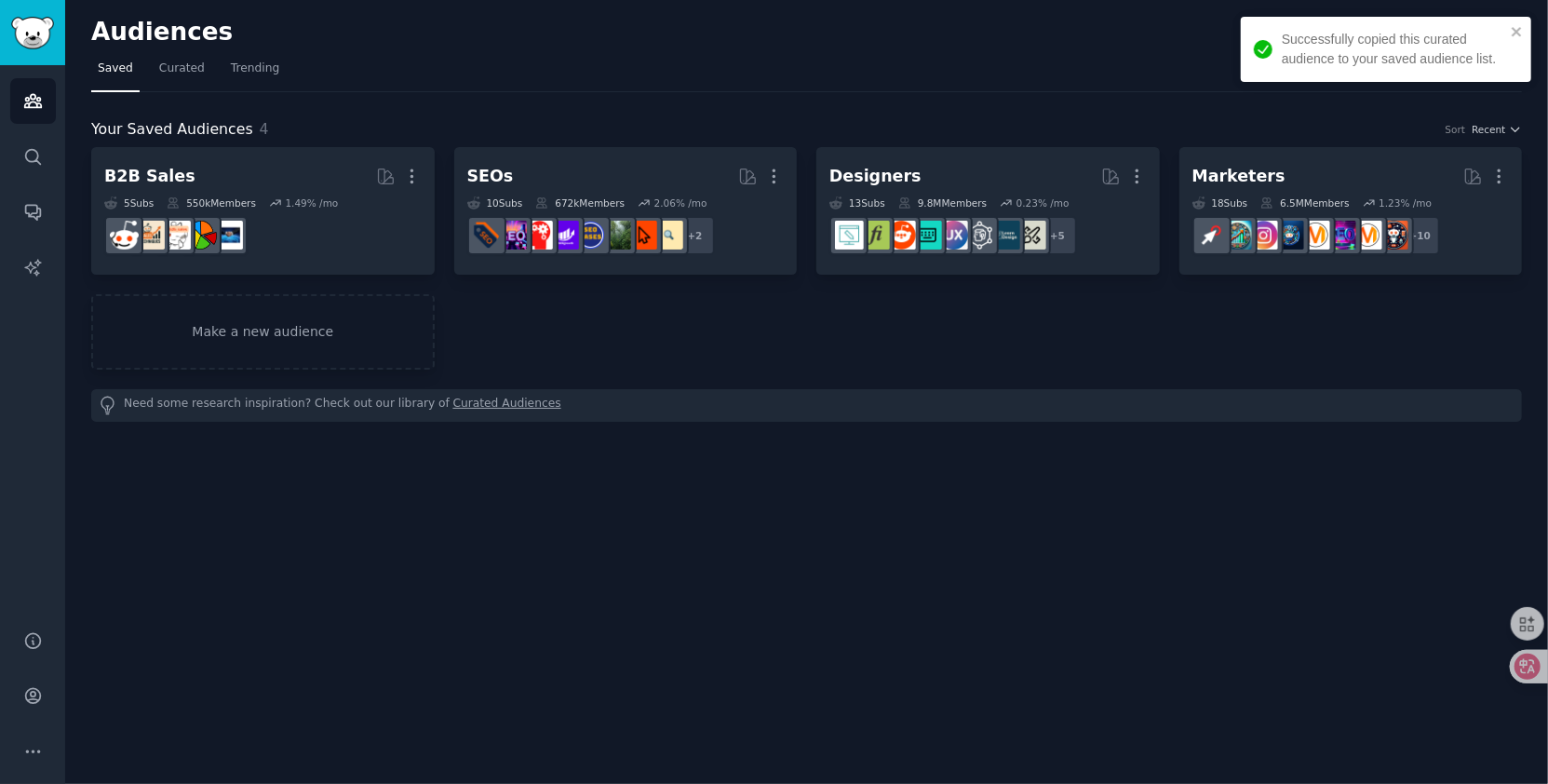
click at [1524, 26] on div "Successfully copied this curated audience to your saved audience list." at bounding box center [1385, 49] width 291 height 66
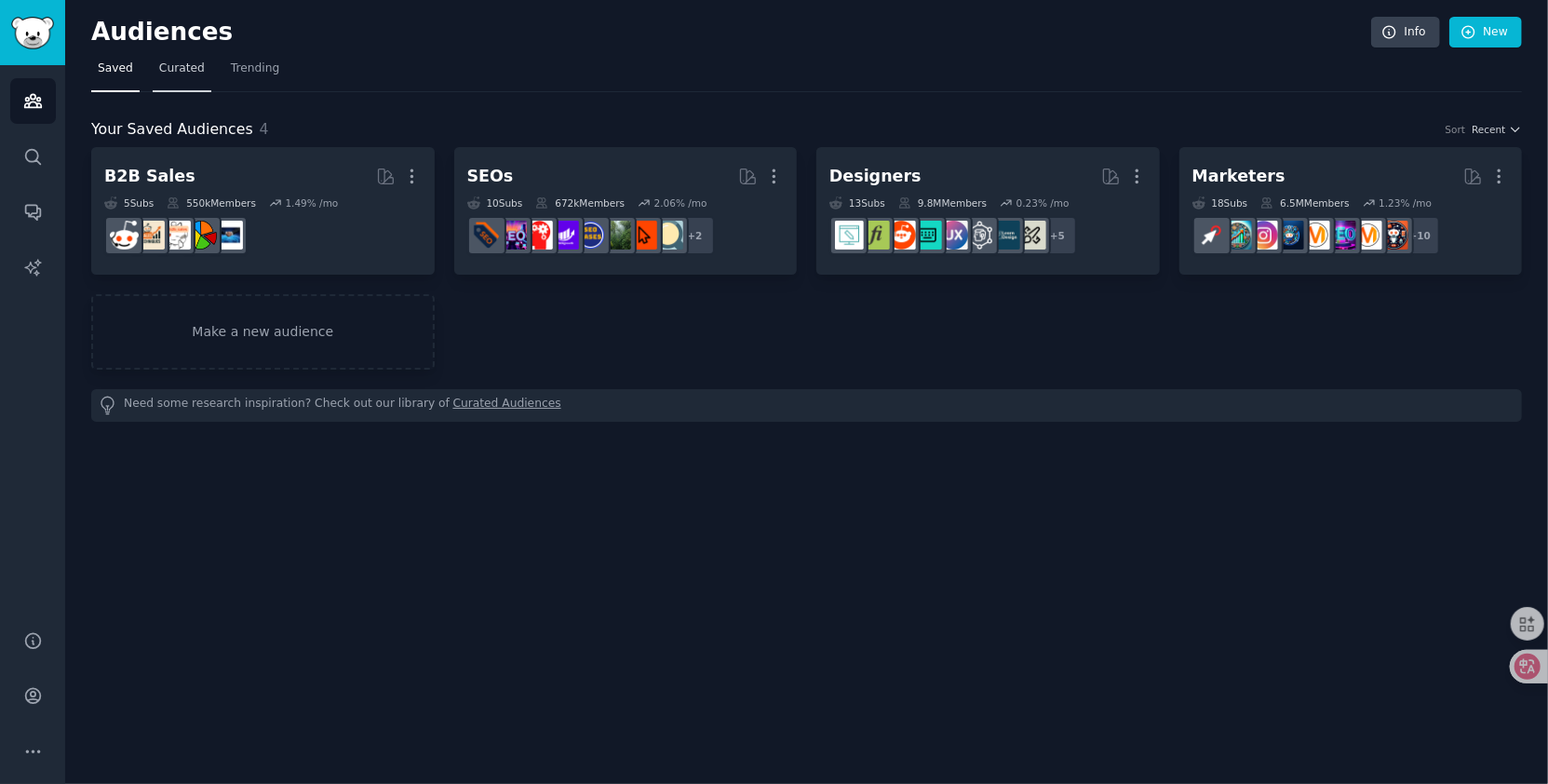
click at [173, 76] on link "Curated" at bounding box center [182, 72] width 59 height 38
